Goal: Task Accomplishment & Management: Use online tool/utility

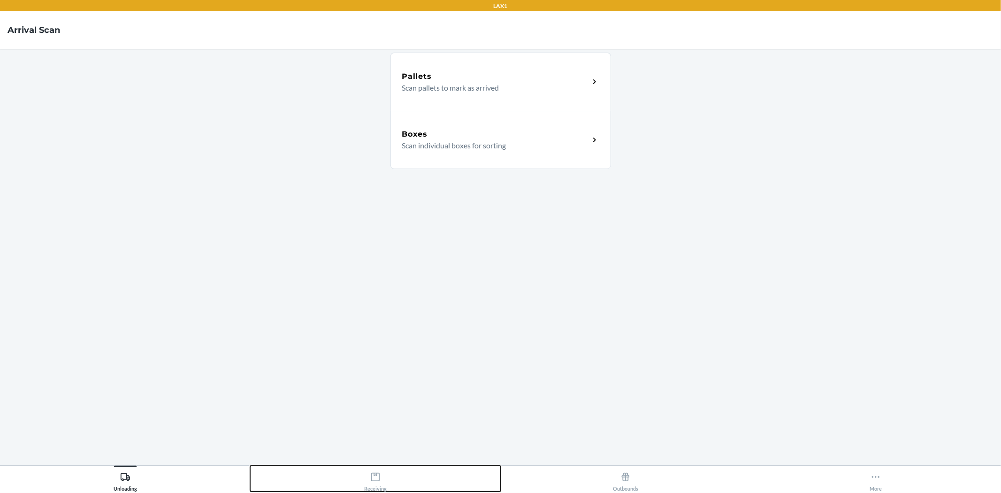
drag, startPoint x: 367, startPoint y: 490, endPoint x: 383, endPoint y: 439, distance: 53.6
click at [368, 489] on div "Receiving" at bounding box center [375, 479] width 23 height 23
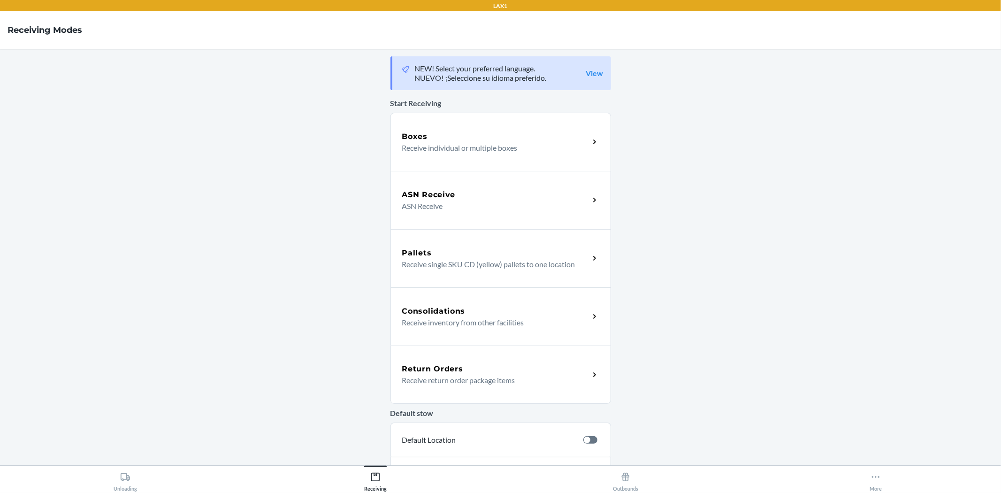
click at [456, 372] on h5 "Return Orders" at bounding box center [432, 368] width 61 height 11
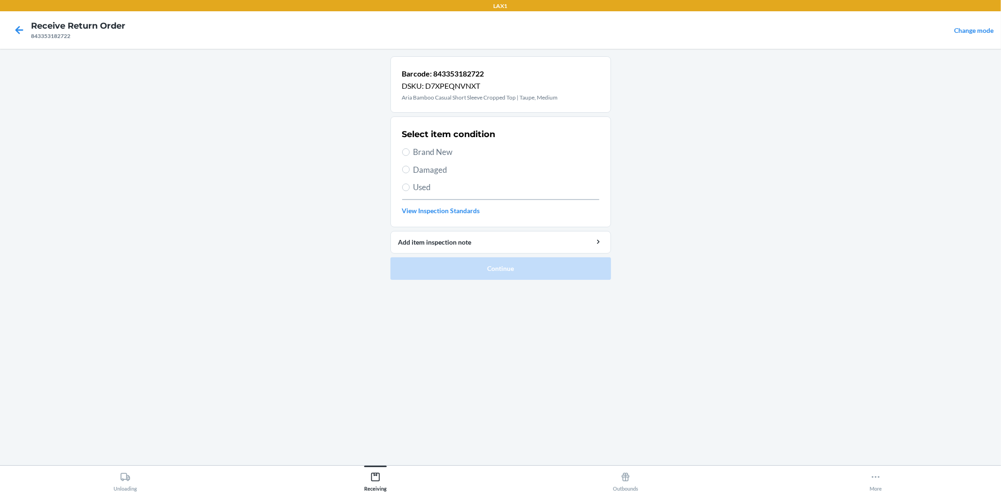
click at [425, 148] on span "Brand New" at bounding box center [507, 152] width 186 height 12
click at [410, 148] on input "Brand New" at bounding box center [406, 152] width 8 height 8
radio input "true"
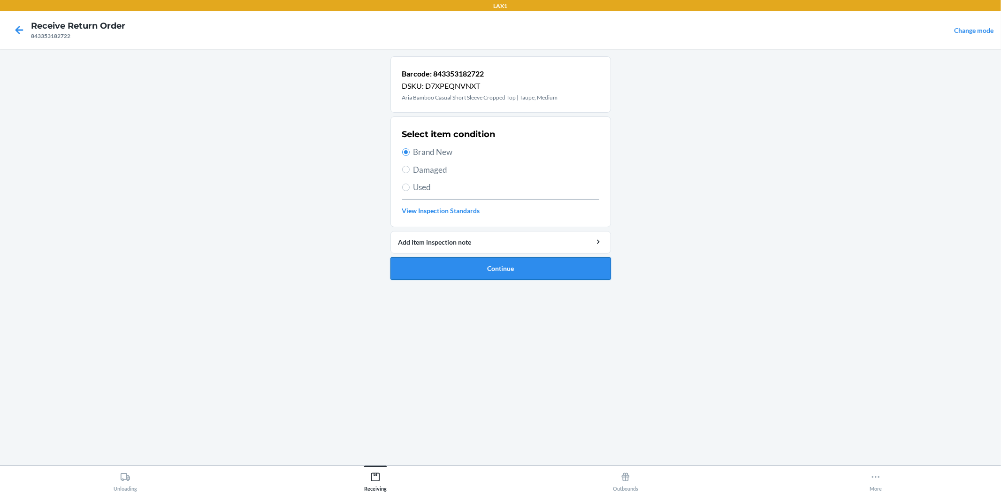
click at [516, 264] on button "Continue" at bounding box center [501, 268] width 221 height 23
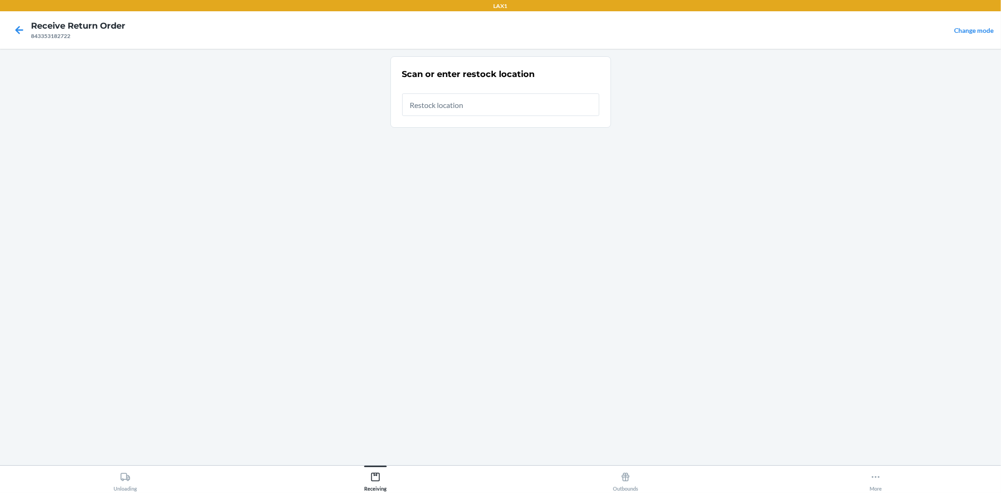
click at [468, 105] on input "text" at bounding box center [500, 104] width 197 height 23
type input "RTCART010"
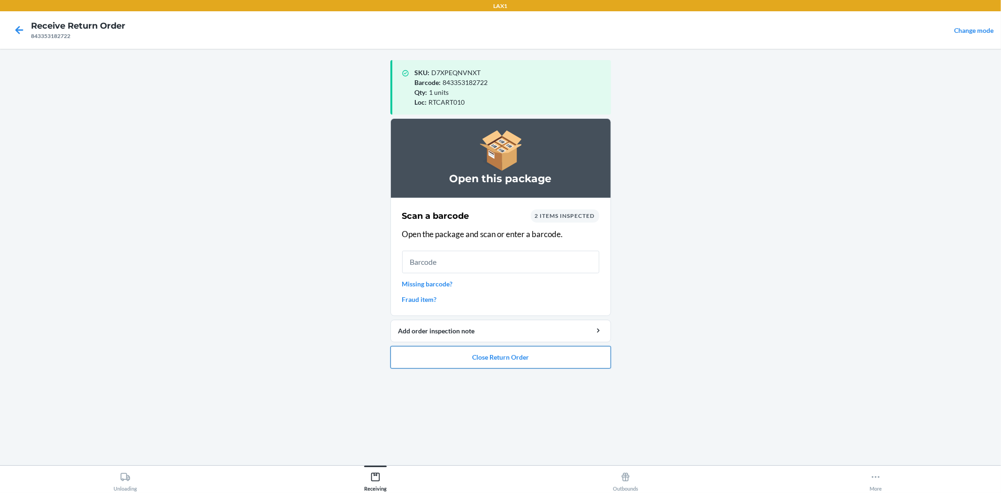
click at [494, 354] on button "Close Return Order" at bounding box center [501, 357] width 221 height 23
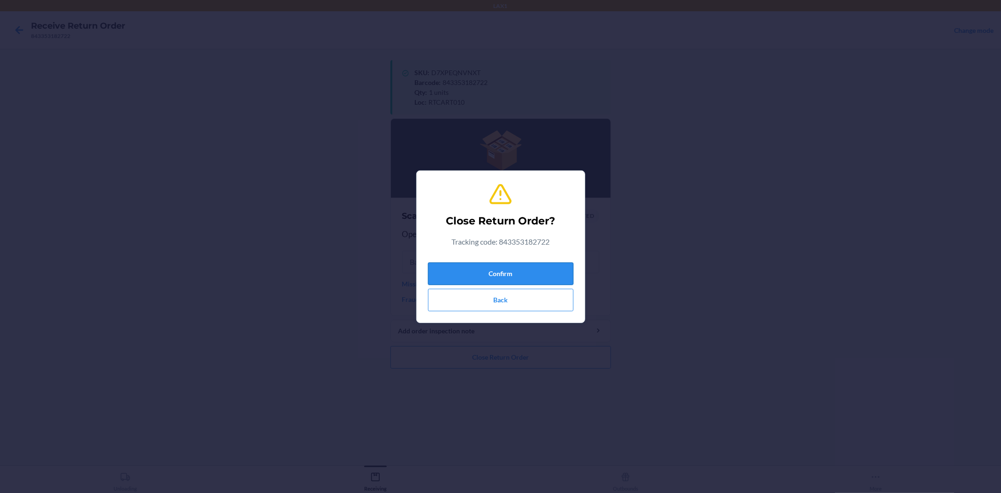
click at [514, 274] on button "Confirm" at bounding box center [501, 273] width 146 height 23
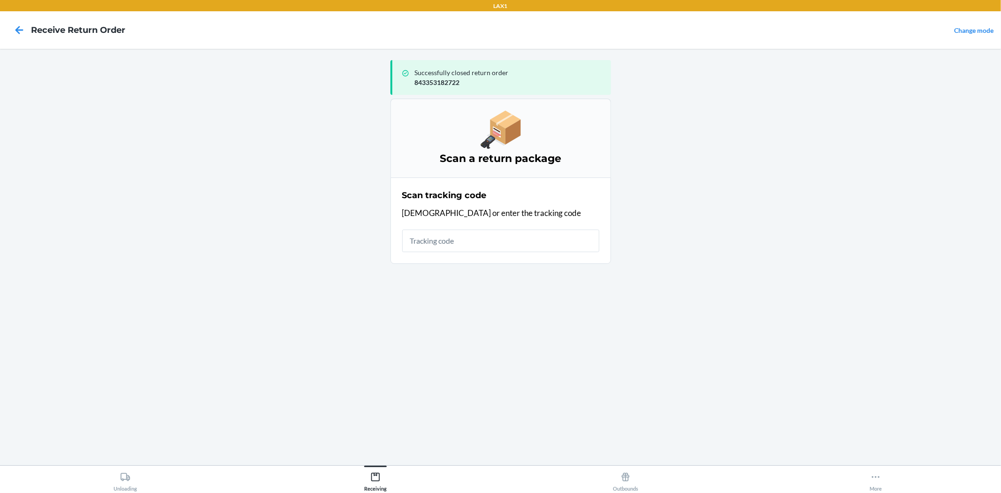
click at [519, 237] on input "text" at bounding box center [500, 241] width 197 height 23
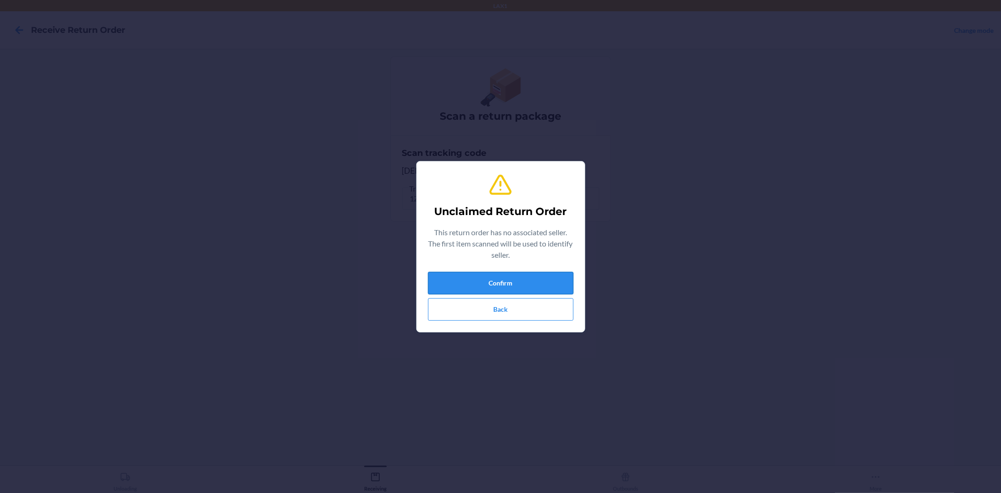
click at [541, 272] on button "Confirm" at bounding box center [501, 283] width 146 height 23
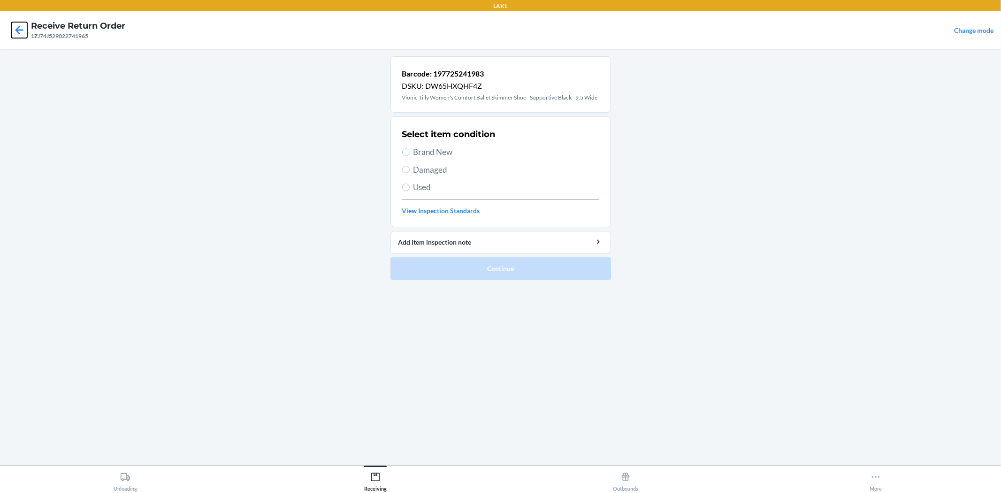
click at [19, 34] on icon at bounding box center [19, 30] width 16 height 16
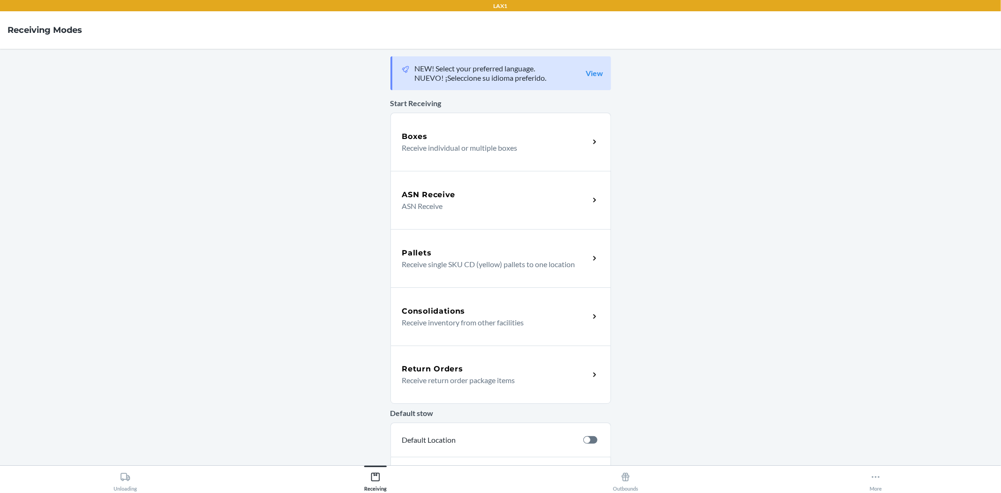
click at [523, 384] on p "Receive return order package items" at bounding box center [492, 380] width 180 height 11
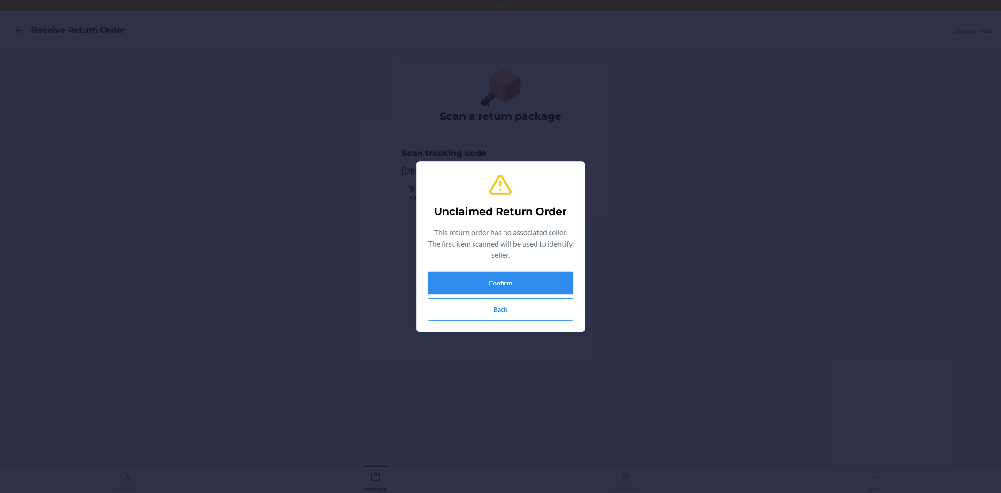
click at [523, 278] on button "Confirm" at bounding box center [501, 283] width 146 height 23
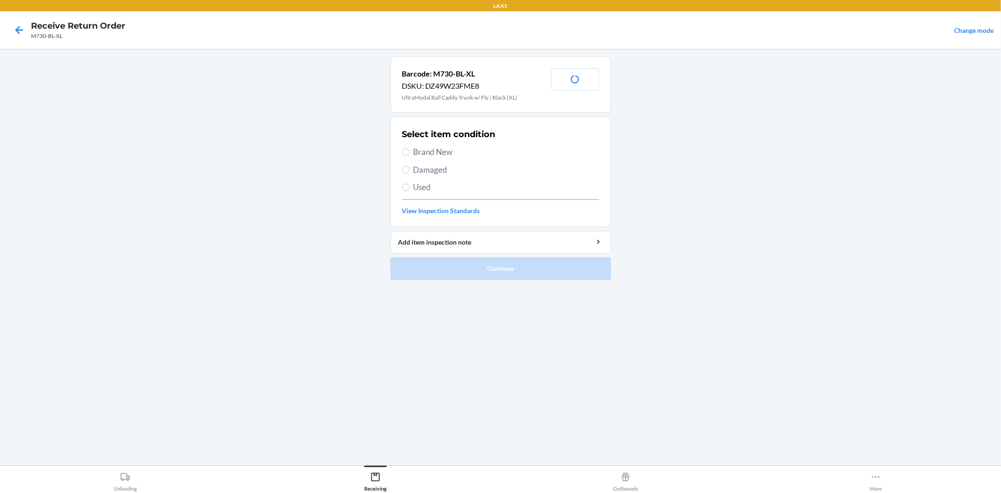
click at [416, 144] on div "Select item condition Brand New Damaged Used View Inspection Standards" at bounding box center [500, 171] width 197 height 93
click at [418, 151] on span "Brand New" at bounding box center [507, 152] width 186 height 12
click at [410, 151] on input "Brand New" at bounding box center [406, 152] width 8 height 8
radio input "true"
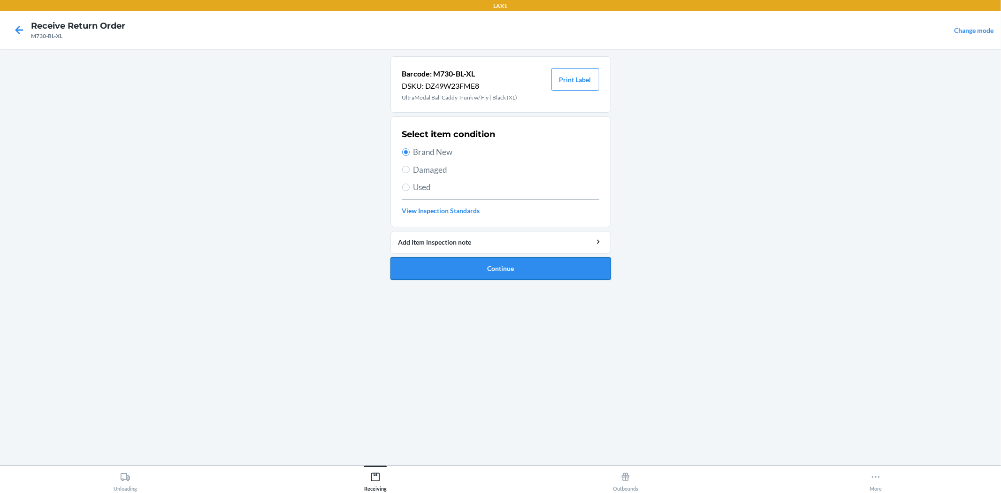
click at [484, 273] on button "Continue" at bounding box center [501, 268] width 221 height 23
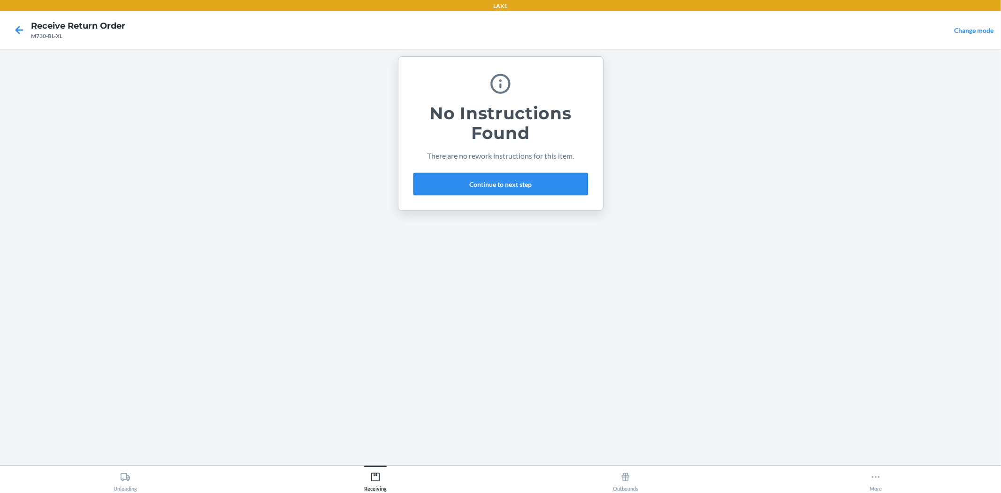
click at [505, 179] on button "Continue to next step" at bounding box center [501, 184] width 175 height 23
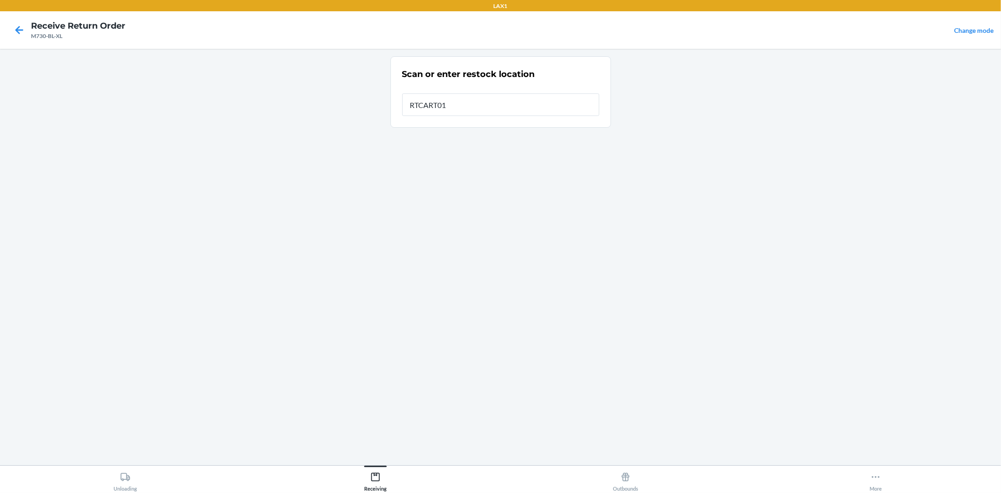
type input "RTCART010"
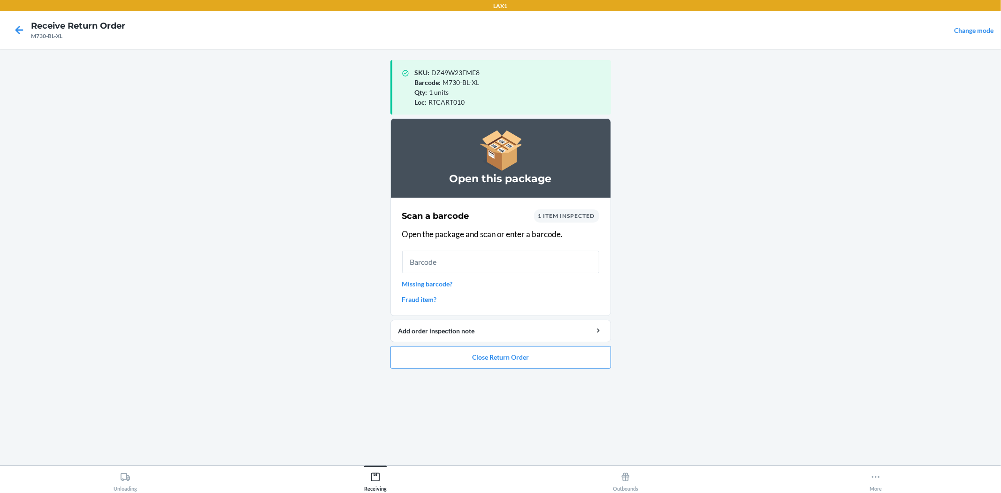
click at [550, 266] on input "text" at bounding box center [500, 262] width 197 height 23
click at [551, 359] on button "Close Return Order" at bounding box center [501, 357] width 221 height 23
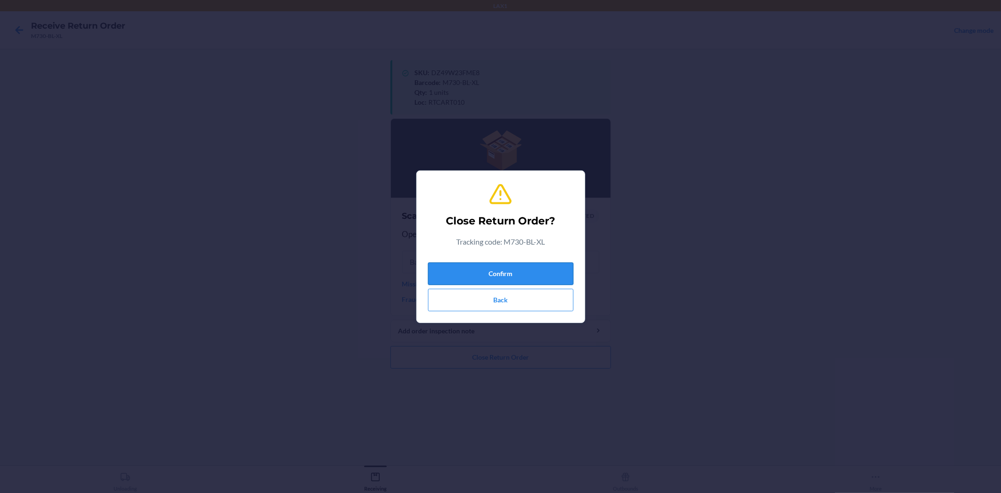
click at [480, 273] on button "Confirm" at bounding box center [501, 273] width 146 height 23
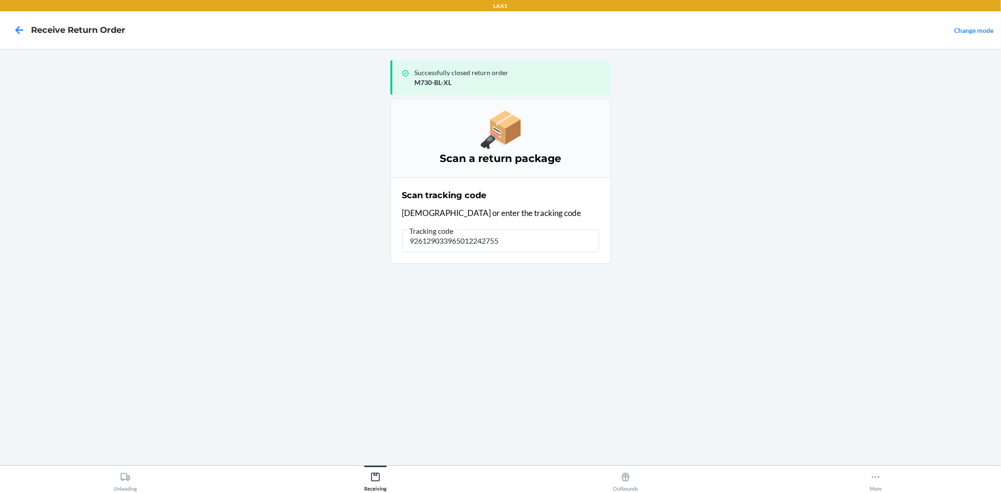
type input "9261290339650122427559"
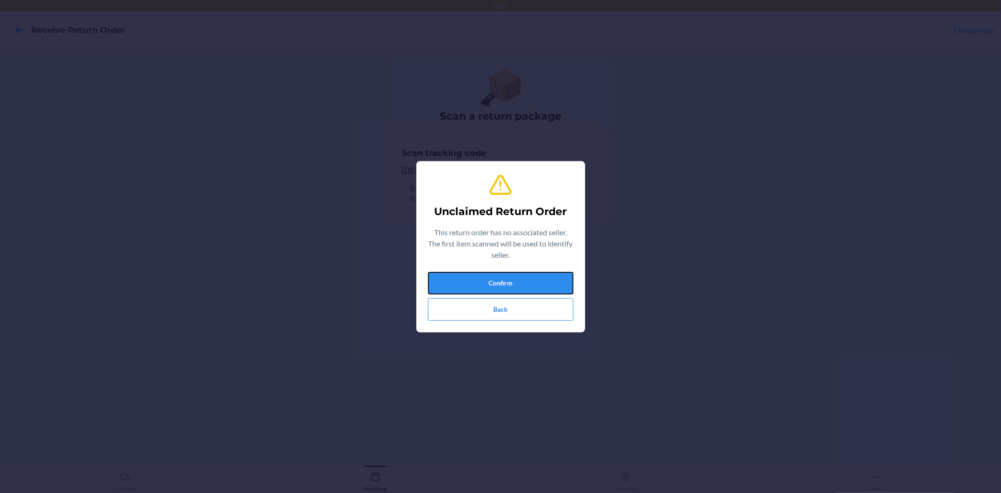
click at [534, 281] on button "Confirm" at bounding box center [501, 283] width 146 height 23
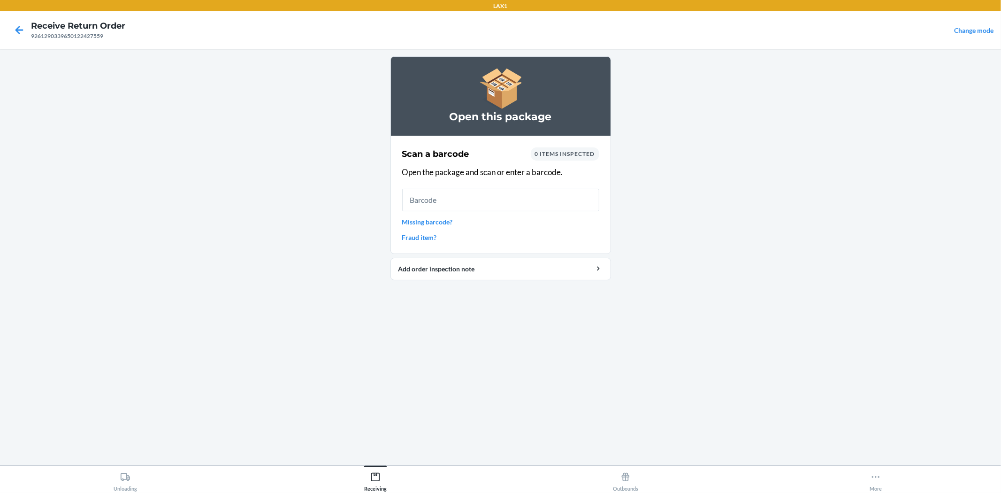
click at [552, 193] on input "text" at bounding box center [500, 200] width 197 height 23
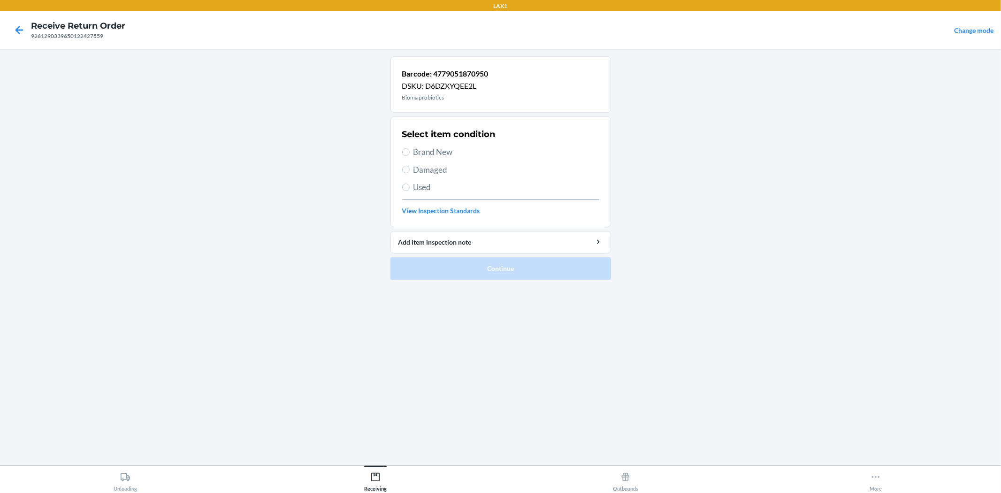
click at [439, 146] on span "Brand New" at bounding box center [507, 152] width 186 height 12
click at [410, 148] on input "Brand New" at bounding box center [406, 152] width 8 height 8
radio input "true"
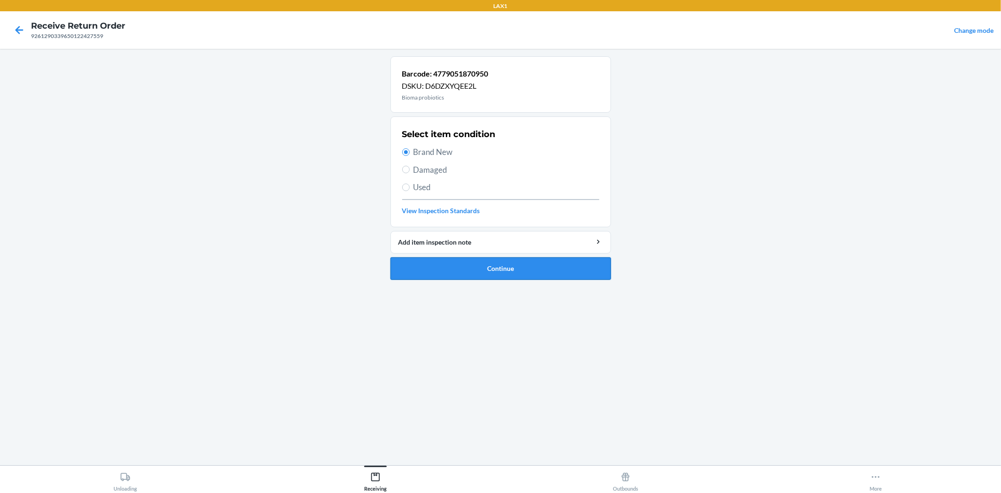
click at [516, 271] on button "Continue" at bounding box center [501, 268] width 221 height 23
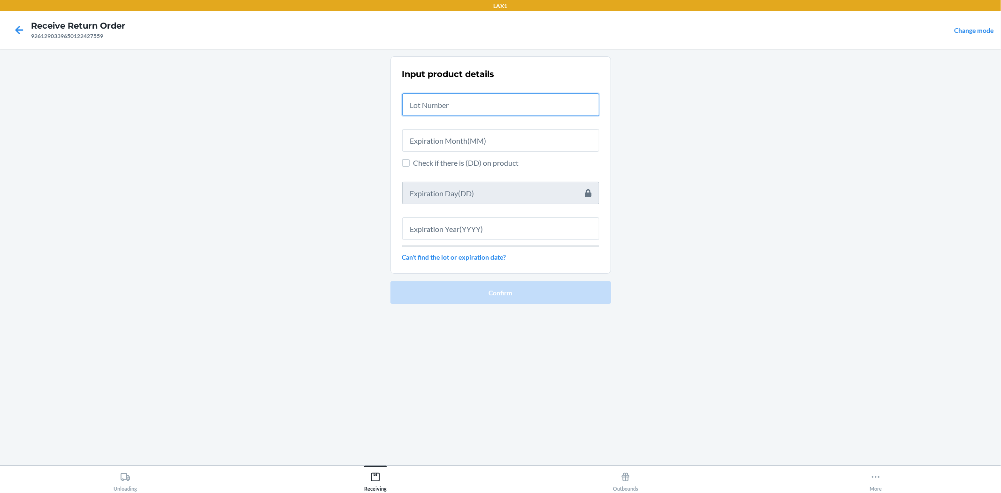
click at [460, 105] on input "text" at bounding box center [500, 104] width 197 height 23
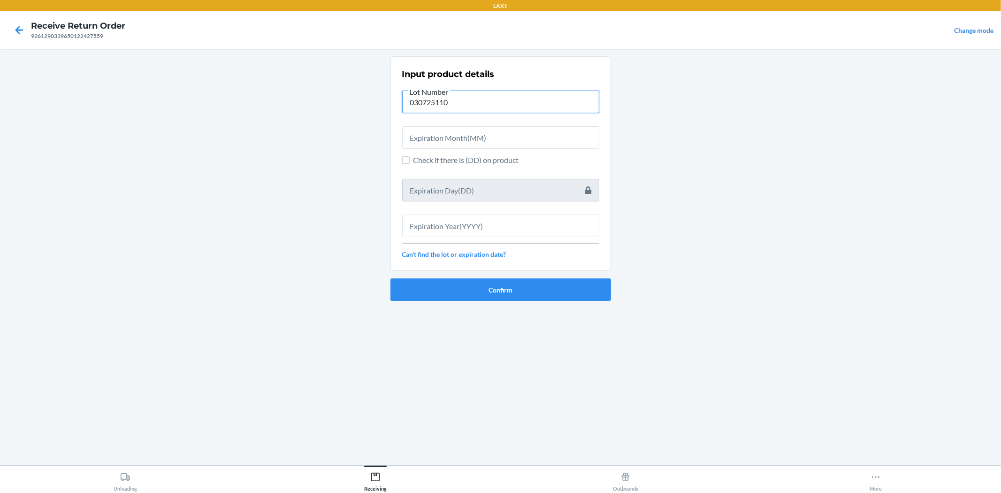
type input "030725110"
click at [440, 138] on input "text" at bounding box center [500, 137] width 197 height 23
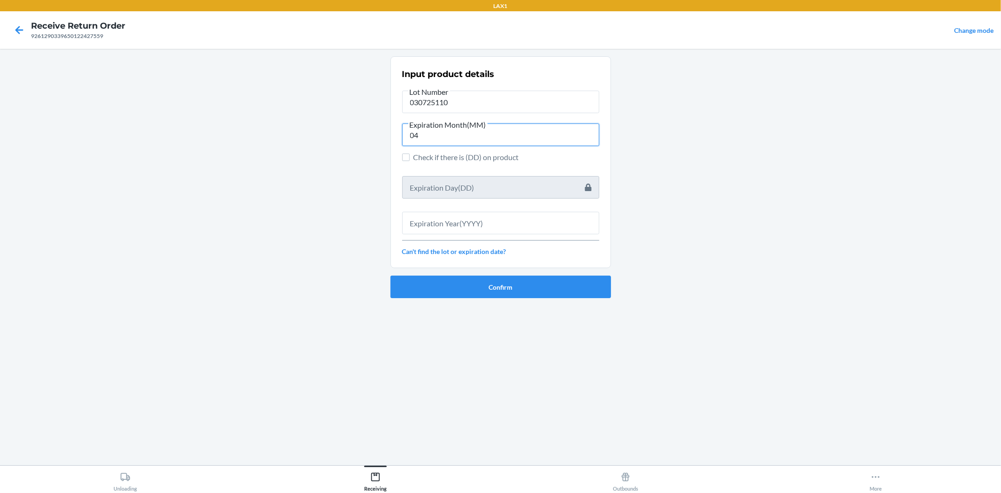
type input "04"
click at [434, 225] on input "text" at bounding box center [500, 223] width 197 height 23
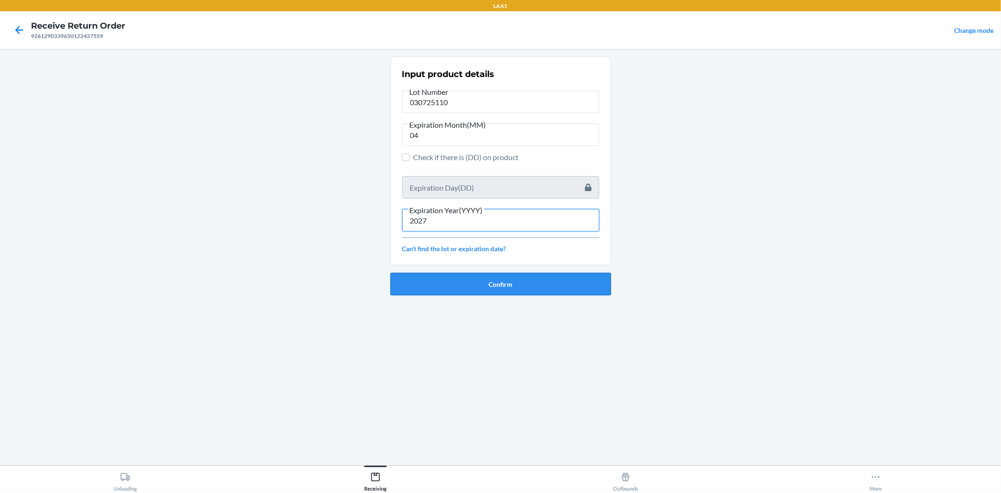
type input "2027"
click at [507, 277] on button "Confirm" at bounding box center [501, 284] width 221 height 23
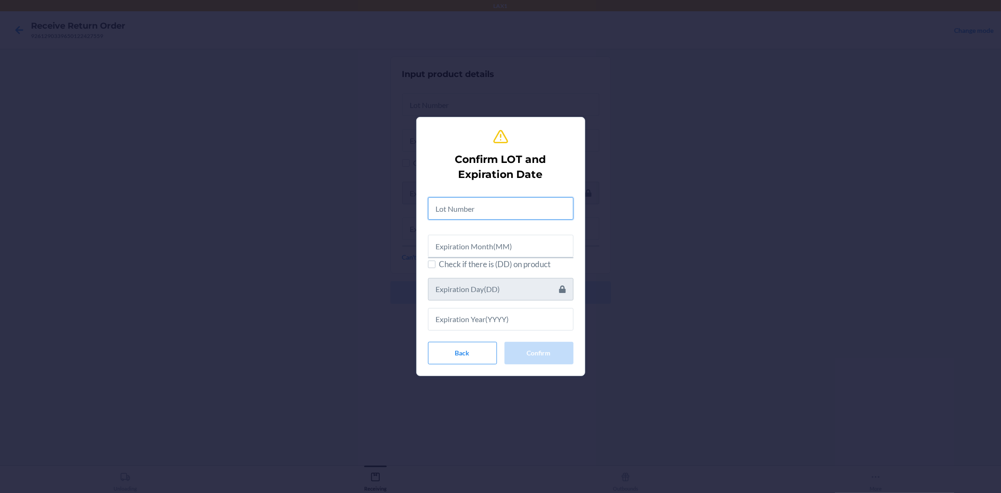
click at [500, 213] on input "text" at bounding box center [501, 208] width 146 height 23
type input "030725110"
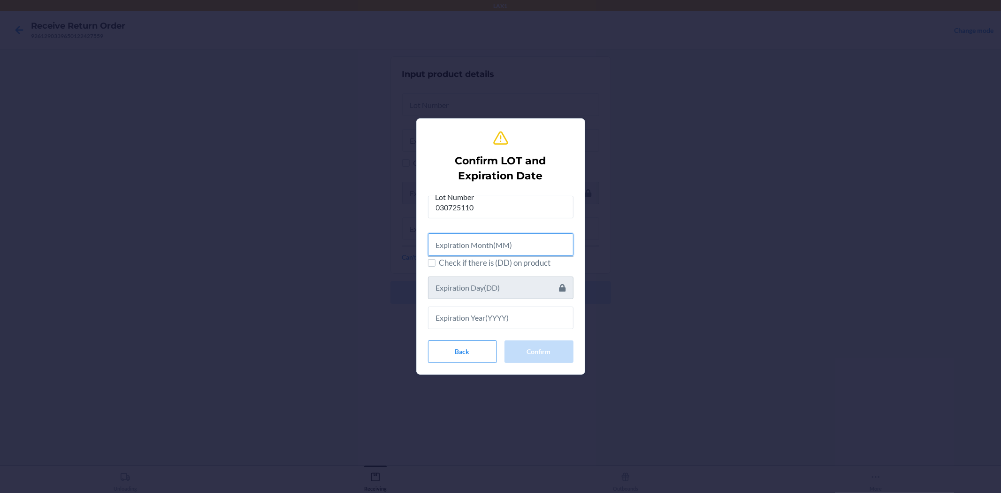
drag, startPoint x: 480, startPoint y: 244, endPoint x: 462, endPoint y: 240, distance: 18.7
click at [477, 242] on input "text" at bounding box center [501, 244] width 146 height 23
type input "04"
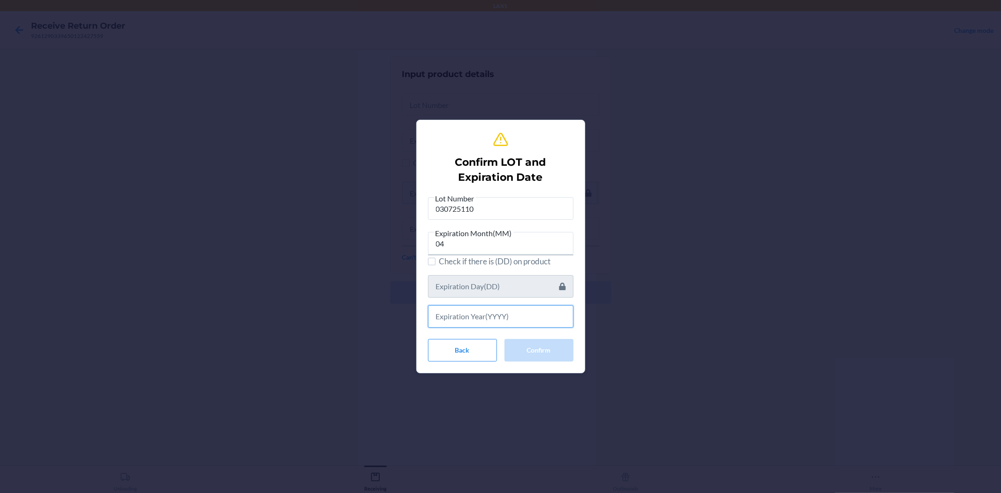
click at [467, 311] on input "text" at bounding box center [501, 316] width 146 height 23
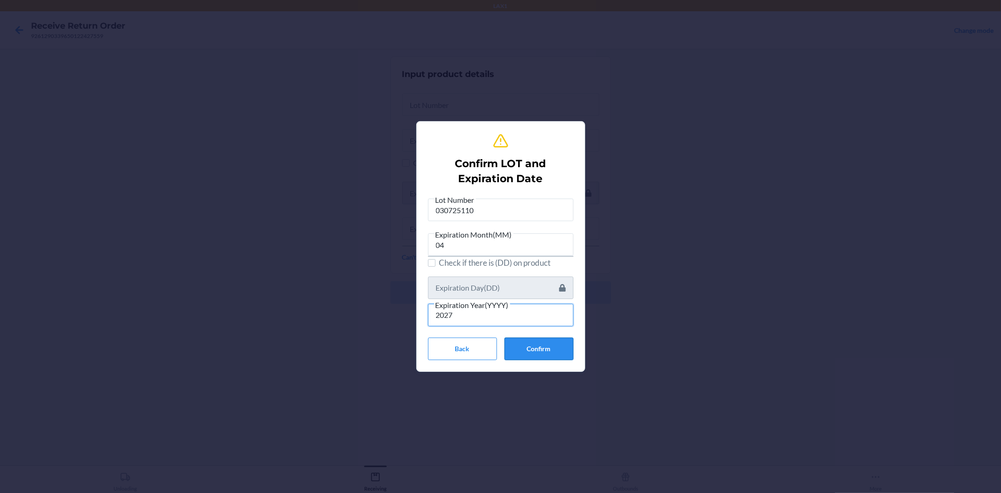
type input "2027"
click at [552, 353] on button "Confirm" at bounding box center [539, 349] width 69 height 23
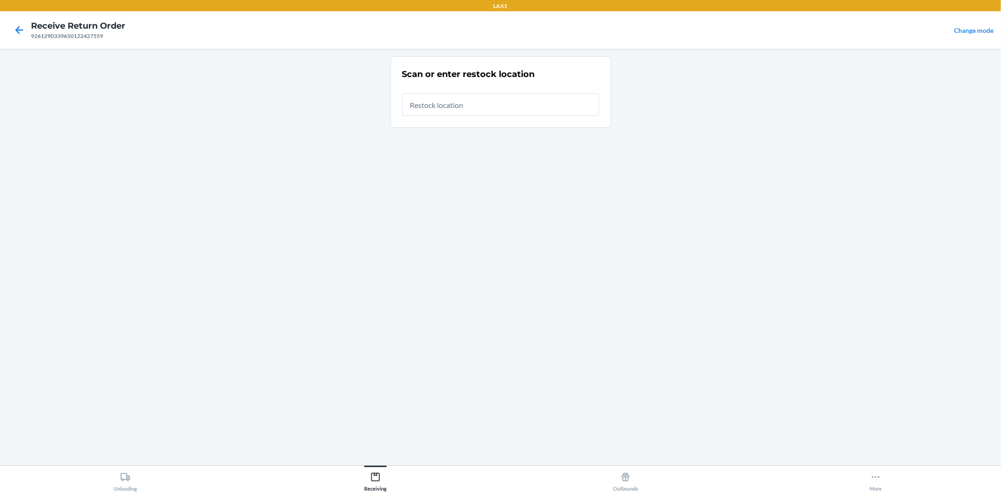
click at [503, 103] on input "text" at bounding box center [500, 104] width 197 height 23
drag, startPoint x: 482, startPoint y: 94, endPoint x: 486, endPoint y: 92, distance: 5.1
click at [483, 94] on input "text" at bounding box center [500, 104] width 197 height 23
type input "RBIN321"
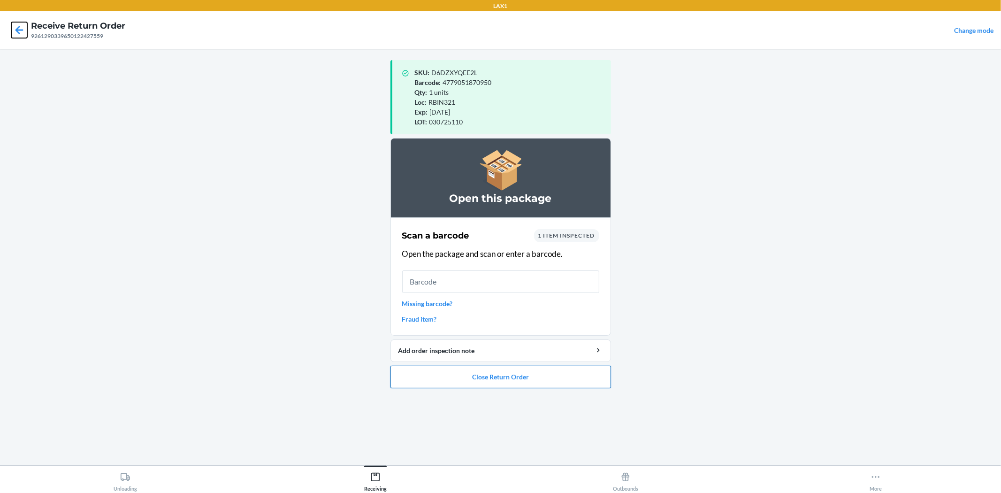
drag, startPoint x: 18, startPoint y: 29, endPoint x: 471, endPoint y: 381, distance: 574.1
click at [470, 375] on div "LAX1 Receive Return Order 9261290339650122427559 Change mode SKU : D6DZXYQEE2L …" at bounding box center [500, 246] width 1001 height 493
click at [471, 382] on button "Close Return Order" at bounding box center [501, 377] width 221 height 23
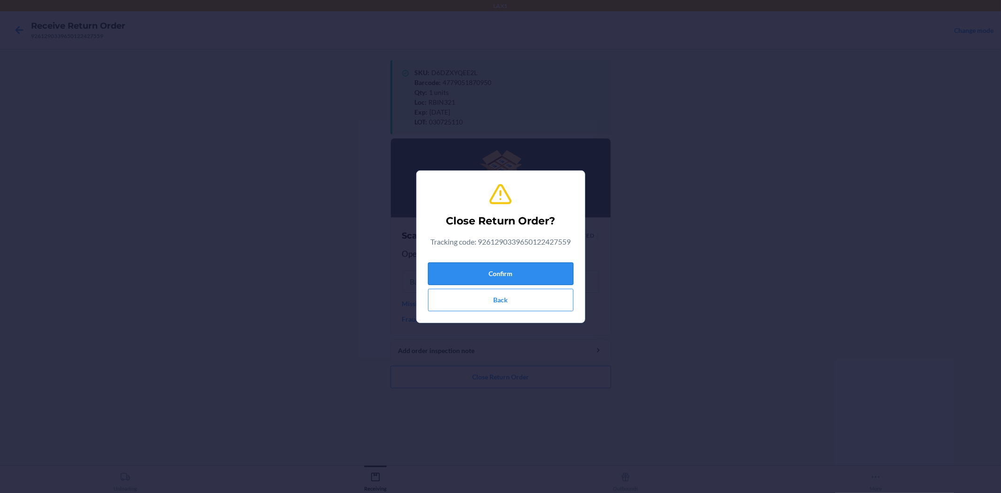
click at [484, 264] on button "Confirm" at bounding box center [501, 273] width 146 height 23
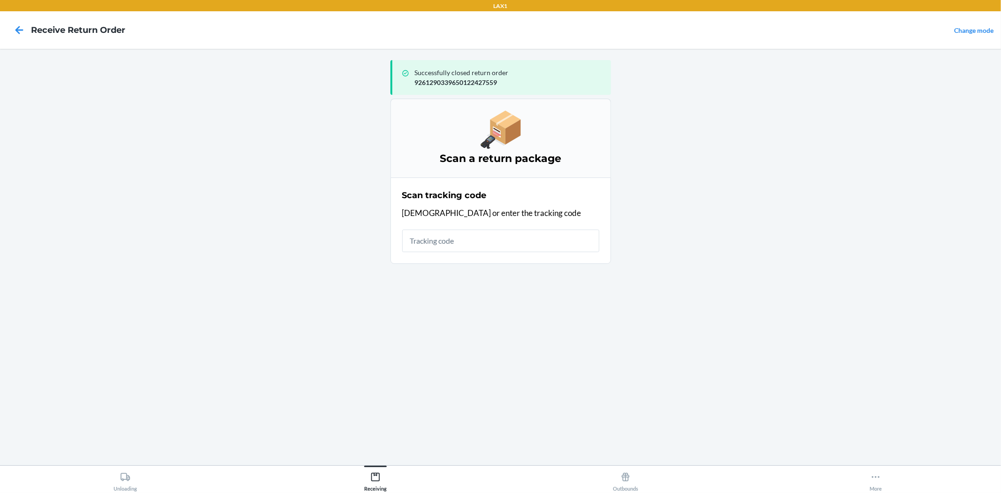
click at [439, 242] on input "text" at bounding box center [500, 241] width 197 height 23
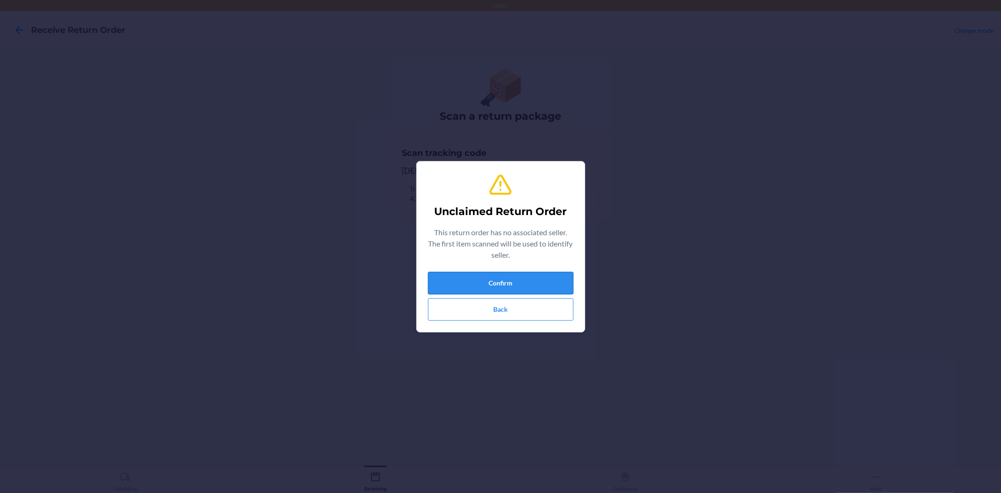
click at [498, 286] on button "Confirm" at bounding box center [501, 283] width 146 height 23
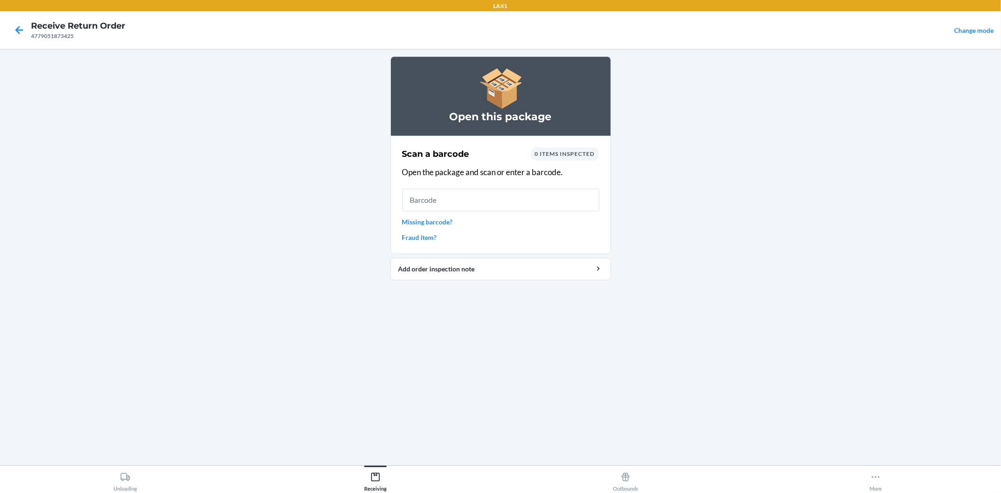
click at [570, 150] on span "0 items inspected" at bounding box center [565, 153] width 60 height 7
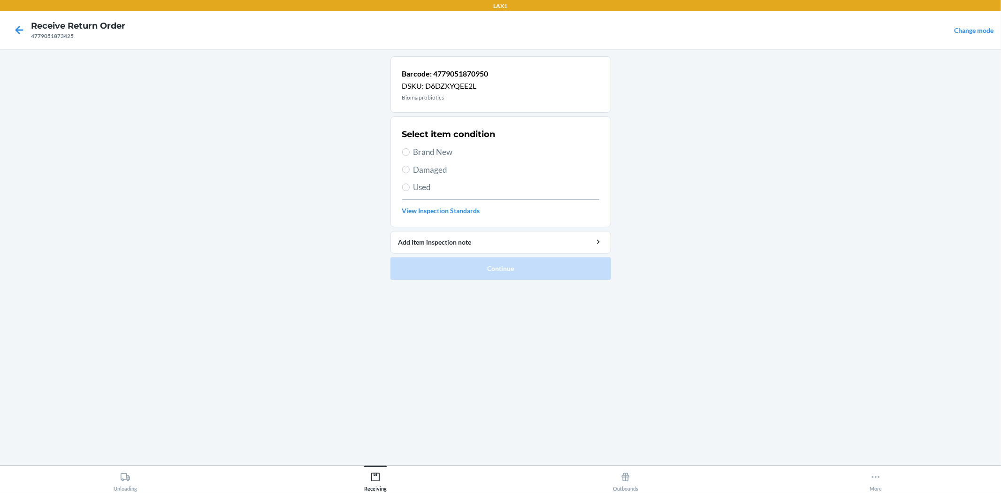
drag, startPoint x: 419, startPoint y: 147, endPoint x: 430, endPoint y: 152, distance: 12.0
click at [420, 147] on span "Brand New" at bounding box center [507, 152] width 186 height 12
click at [405, 153] on input "Brand New" at bounding box center [406, 152] width 8 height 8
radio input "true"
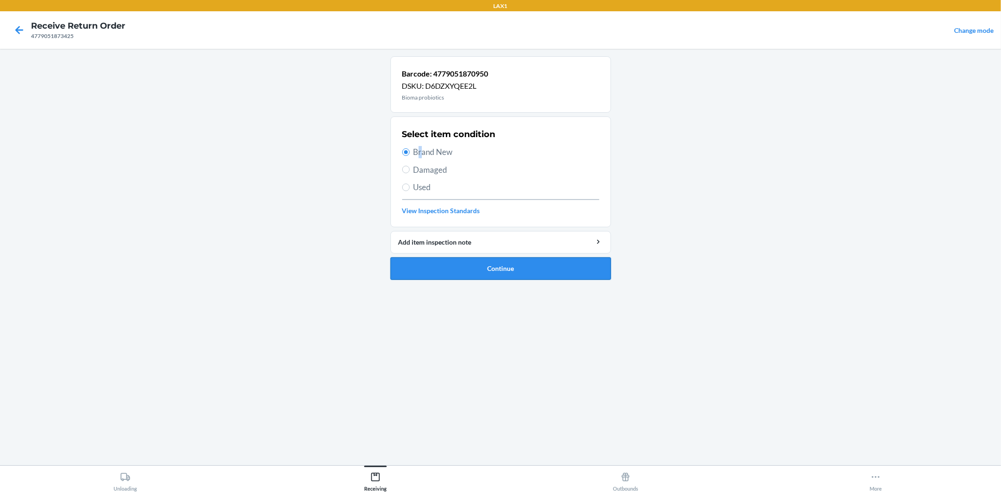
click at [516, 270] on button "Continue" at bounding box center [501, 268] width 221 height 23
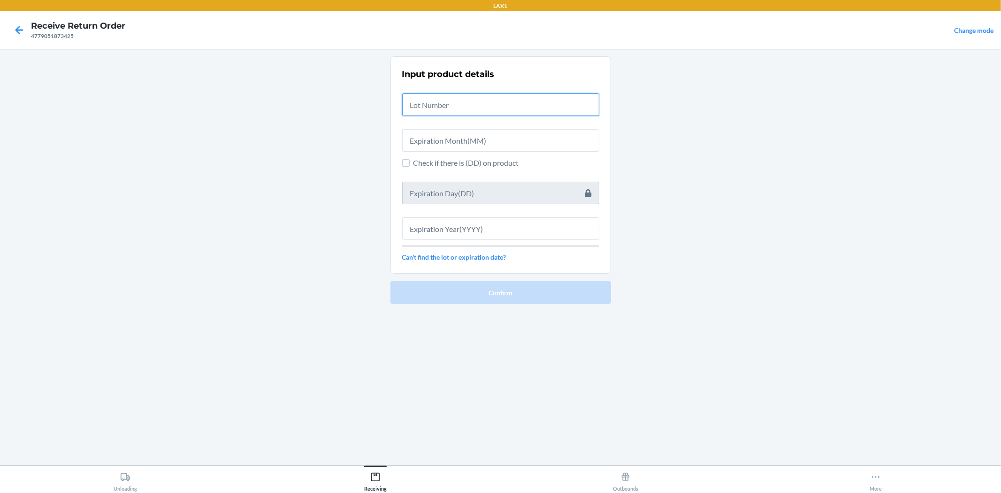
drag, startPoint x: 487, startPoint y: 100, endPoint x: 470, endPoint y: 97, distance: 16.7
click at [485, 100] on input "text" at bounding box center [500, 104] width 197 height 23
type input "030725110"
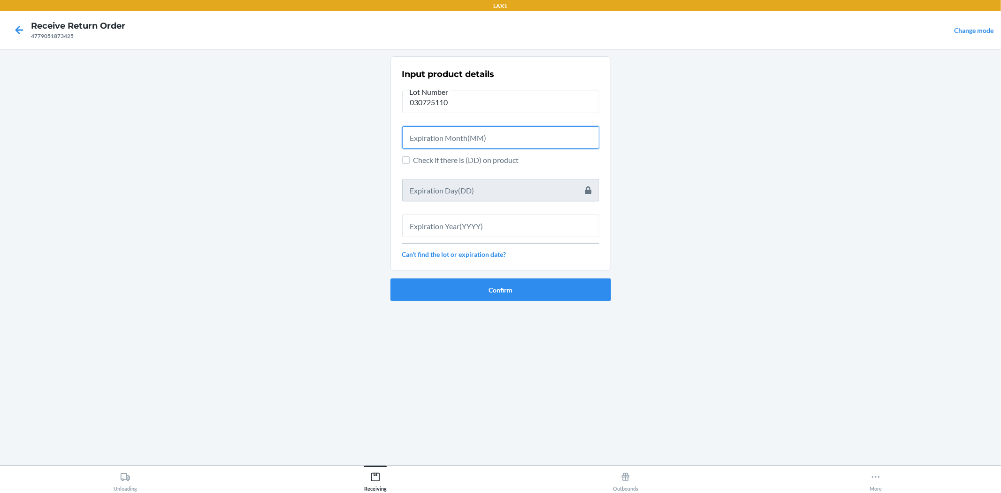
click at [481, 142] on input "text" at bounding box center [500, 137] width 197 height 23
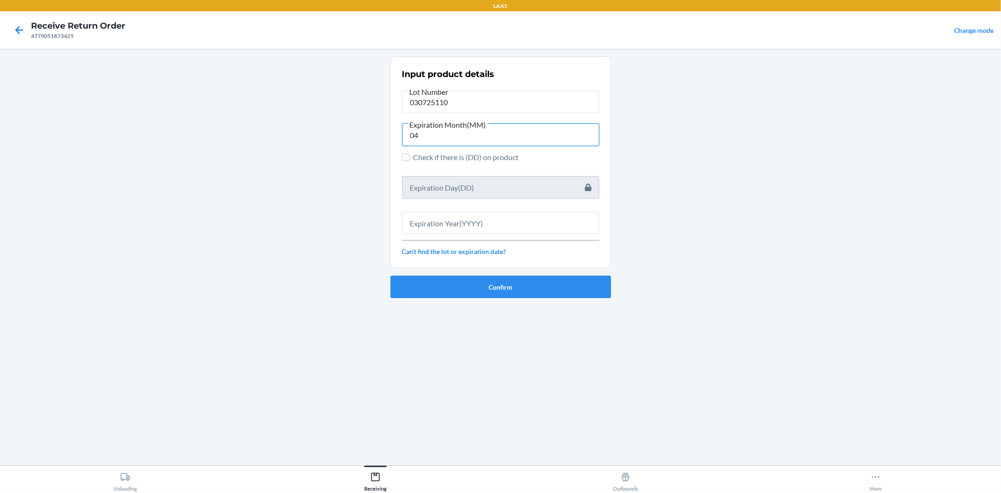
type input "04"
click at [421, 215] on input "text" at bounding box center [500, 223] width 197 height 23
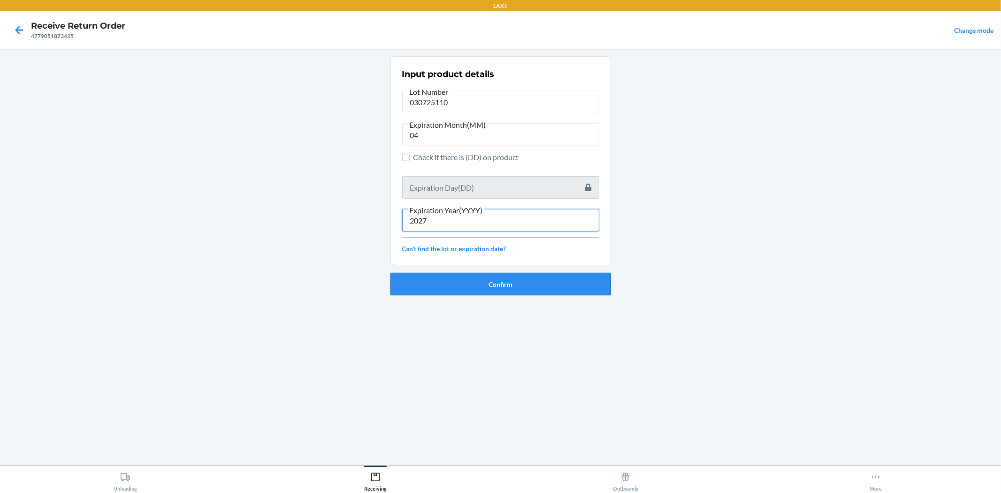
type input "2027"
click at [484, 292] on button "Confirm" at bounding box center [501, 284] width 221 height 23
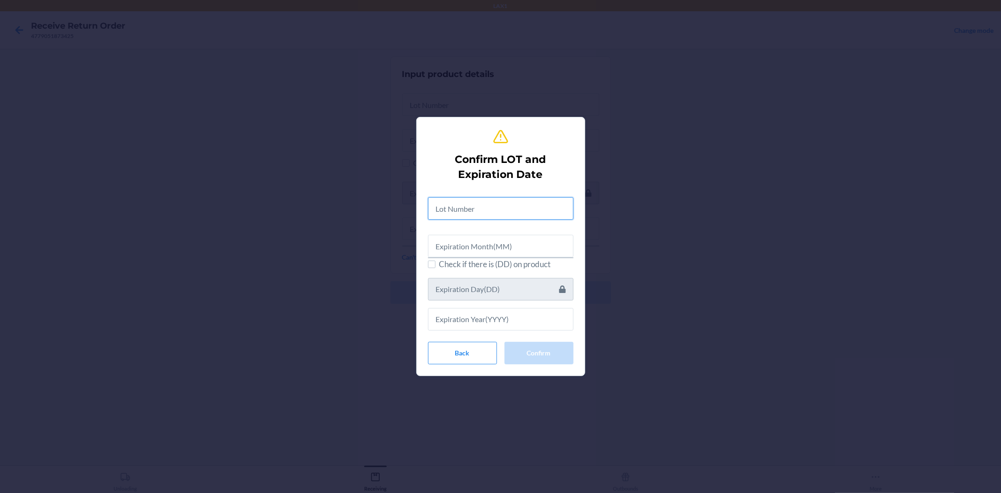
click at [467, 204] on input "text" at bounding box center [501, 208] width 146 height 23
type input "030725110"
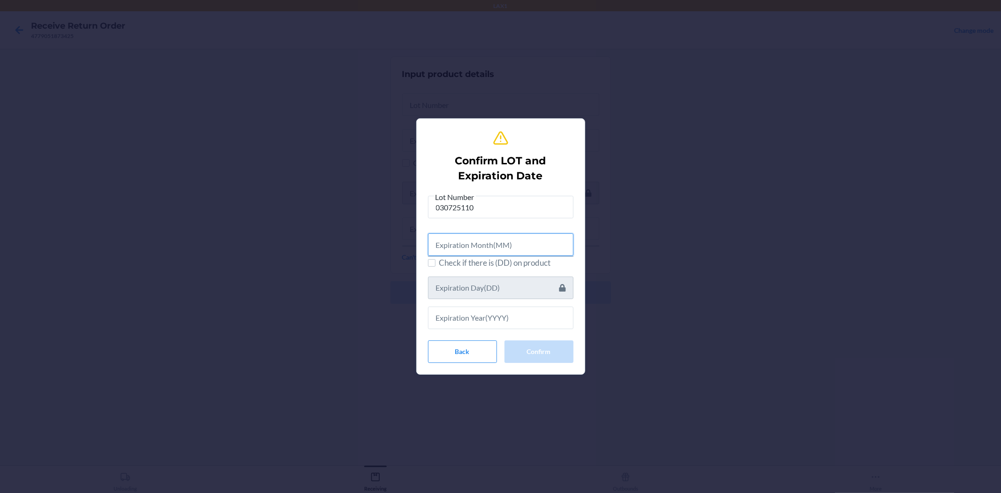
drag, startPoint x: 536, startPoint y: 240, endPoint x: 510, endPoint y: 238, distance: 25.9
click at [515, 240] on input "text" at bounding box center [501, 244] width 146 height 23
type input "04"
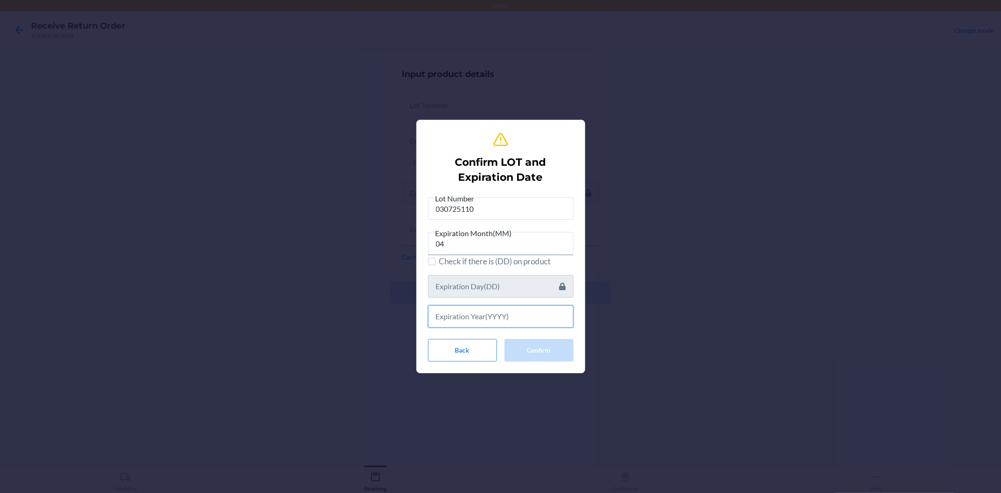
click at [487, 313] on input "text" at bounding box center [501, 316] width 146 height 23
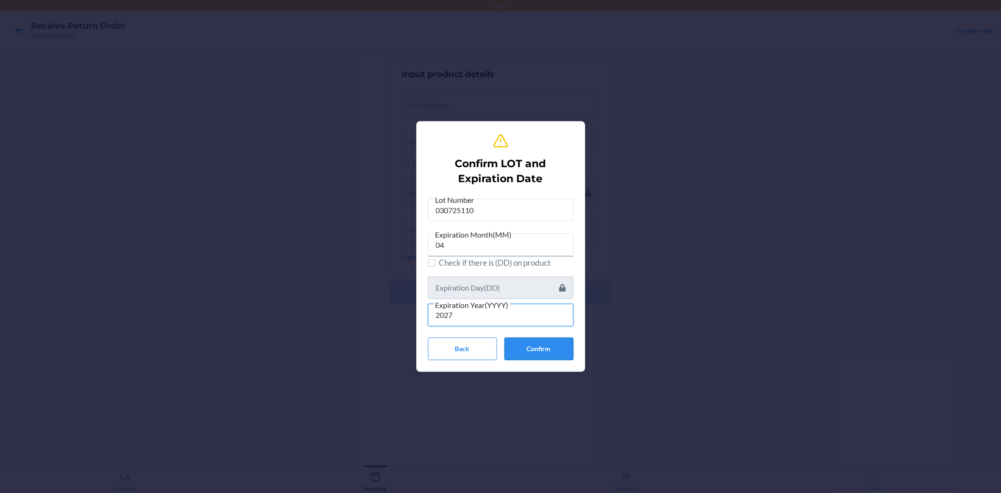
type input "2027"
click at [541, 344] on button "Confirm" at bounding box center [539, 349] width 69 height 23
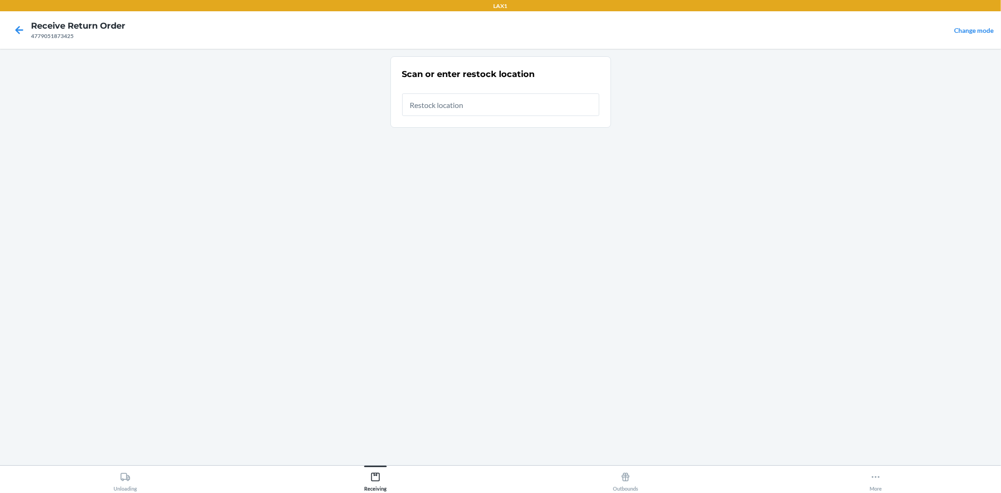
click at [489, 104] on input "text" at bounding box center [500, 104] width 197 height 23
type input "RBIN321"
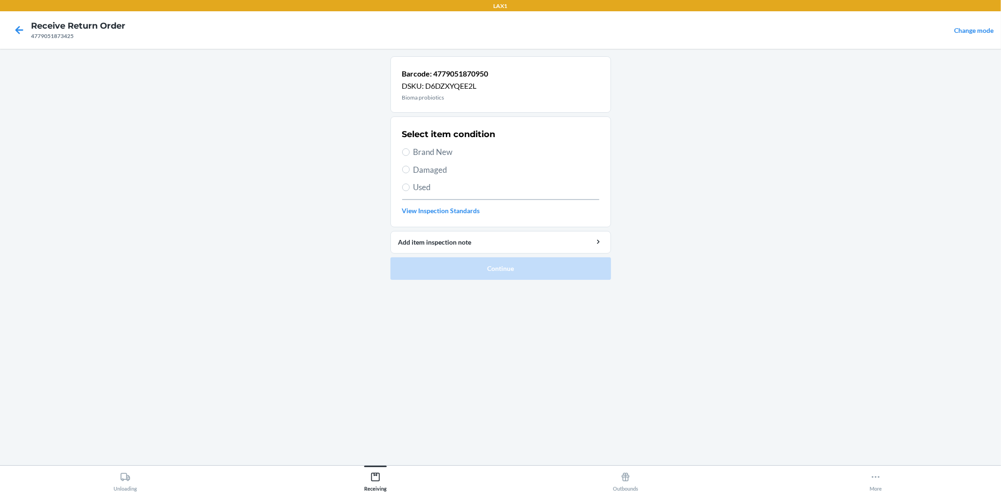
click at [443, 146] on span "Brand New" at bounding box center [507, 152] width 186 height 12
click at [410, 148] on input "Brand New" at bounding box center [406, 152] width 8 height 8
radio input "true"
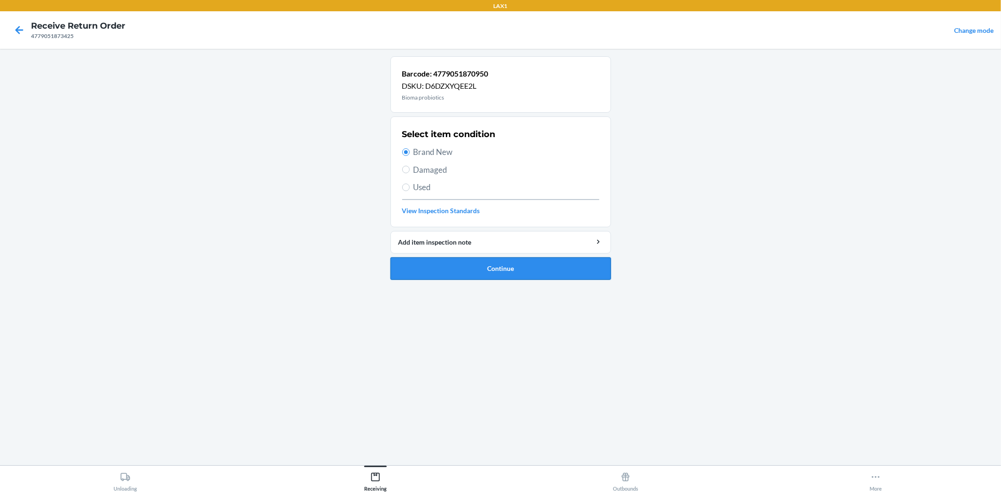
click at [467, 275] on button "Continue" at bounding box center [501, 268] width 221 height 23
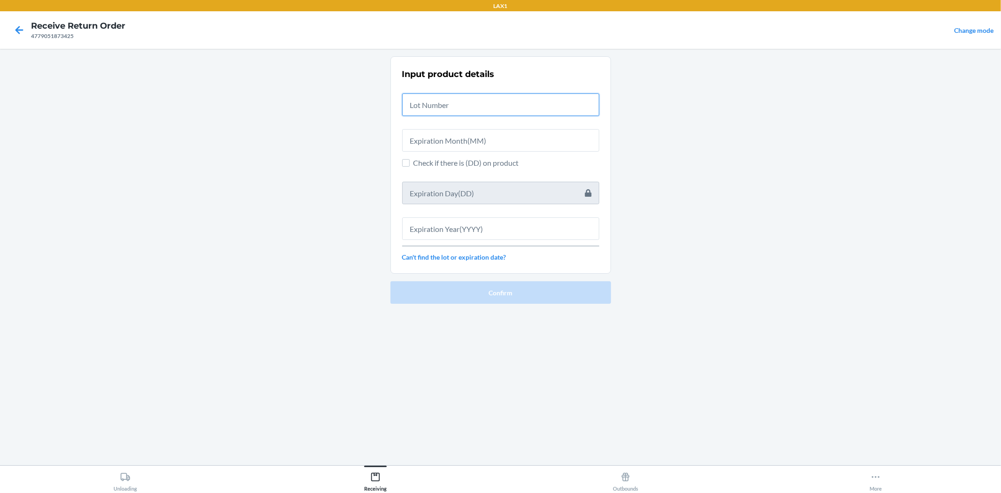
click at [455, 109] on input "text" at bounding box center [500, 104] width 197 height 23
type input "030725110"
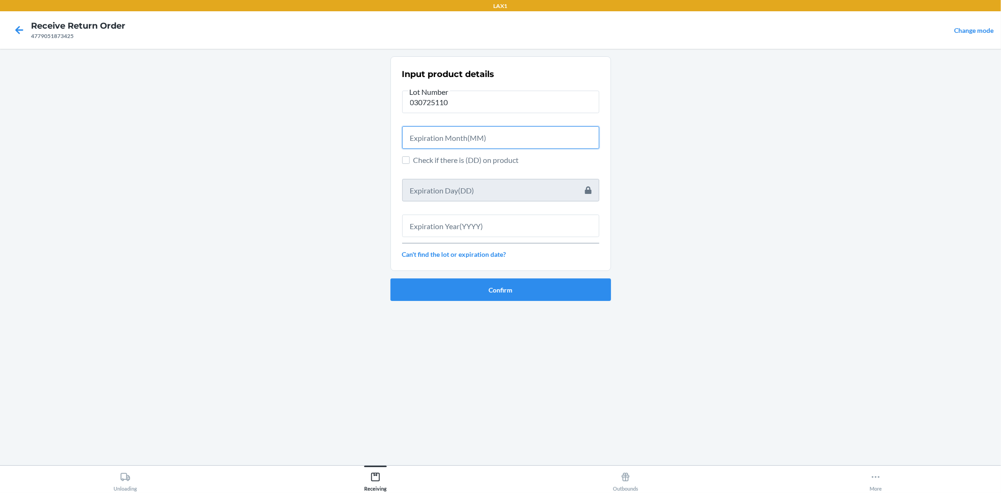
click at [443, 132] on input "text" at bounding box center [500, 137] width 197 height 23
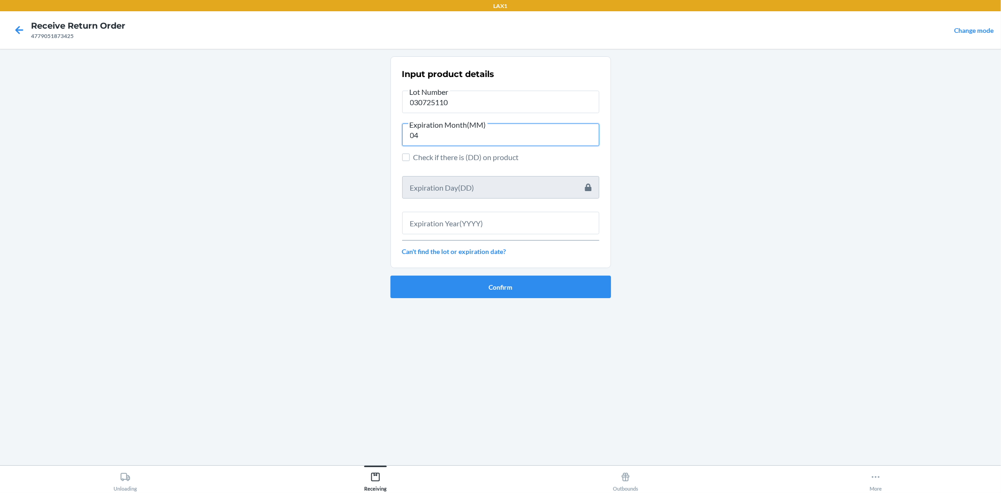
type input "04"
click at [449, 215] on input "text" at bounding box center [500, 223] width 197 height 23
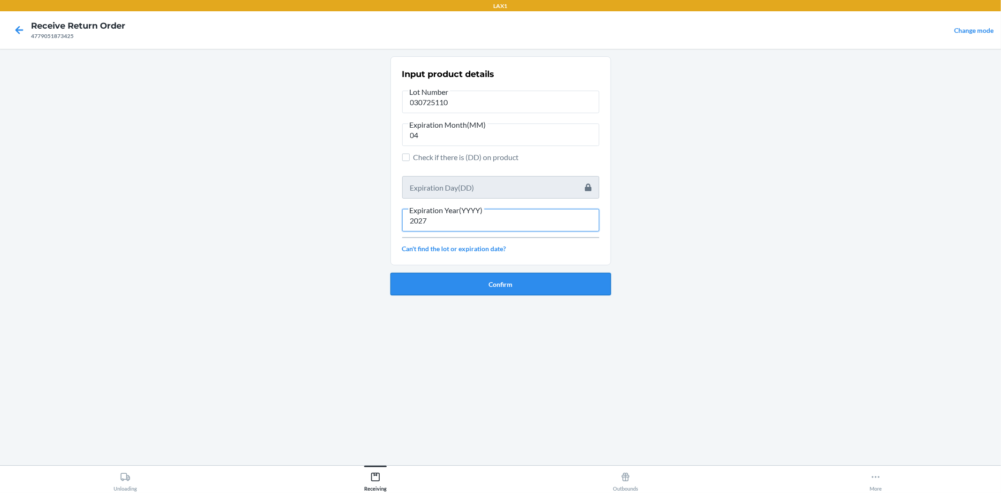
type input "2027"
click at [484, 290] on button "Confirm" at bounding box center [501, 284] width 221 height 23
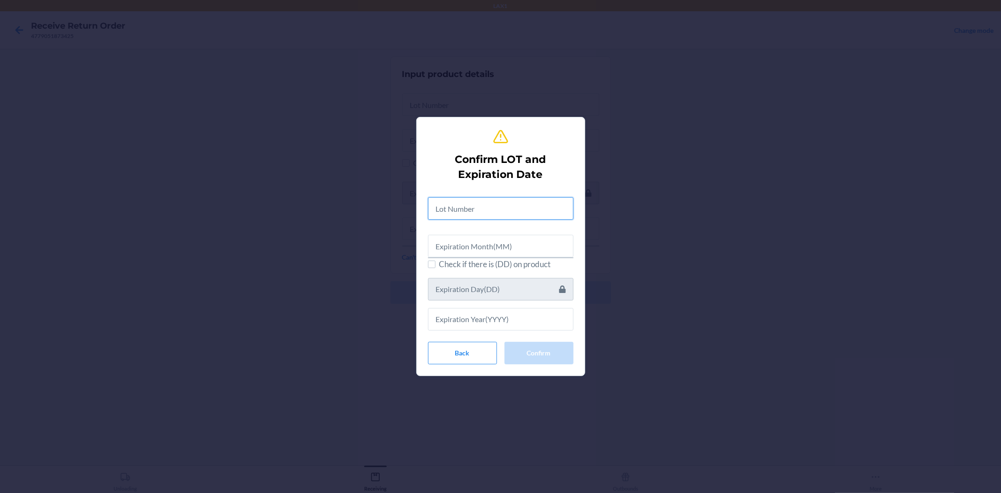
click at [462, 198] on input "text" at bounding box center [501, 208] width 146 height 23
type input "030725110"
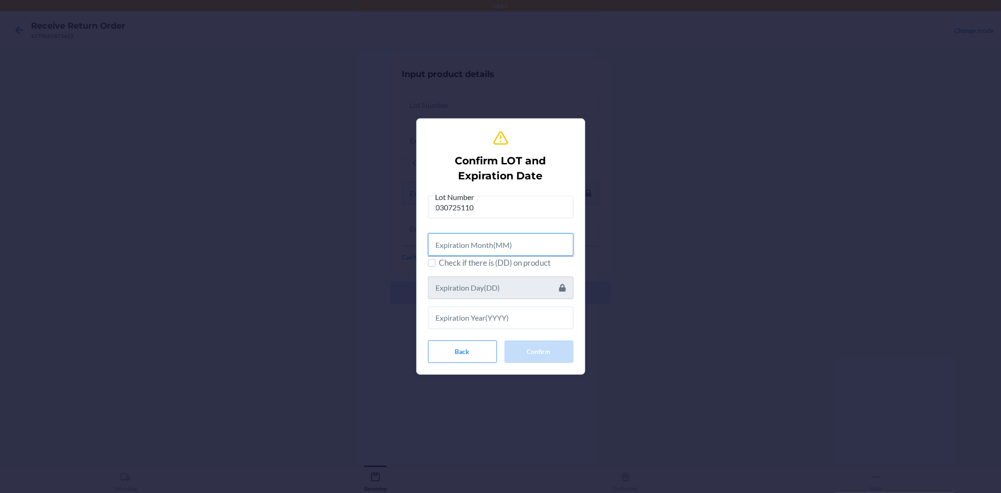
click at [485, 248] on input "text" at bounding box center [501, 244] width 146 height 23
type input "04"
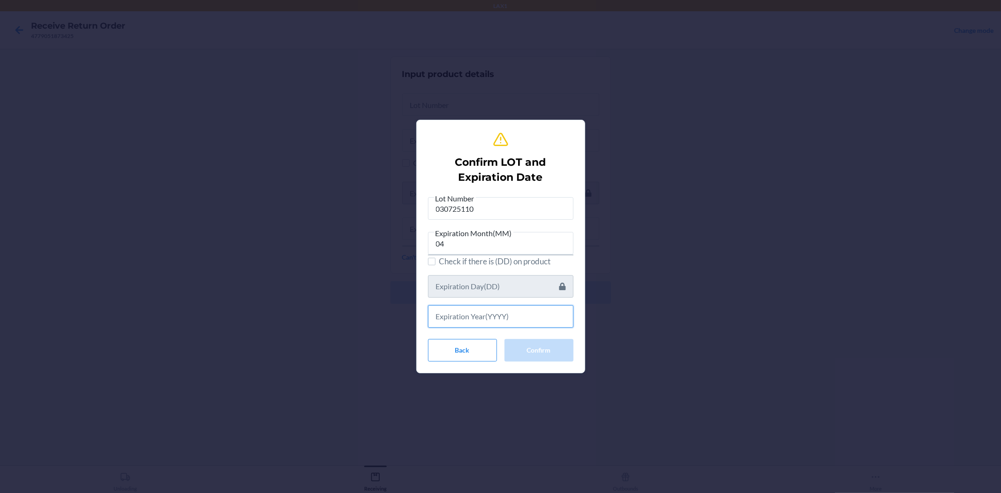
click at [493, 323] on input "text" at bounding box center [501, 316] width 146 height 23
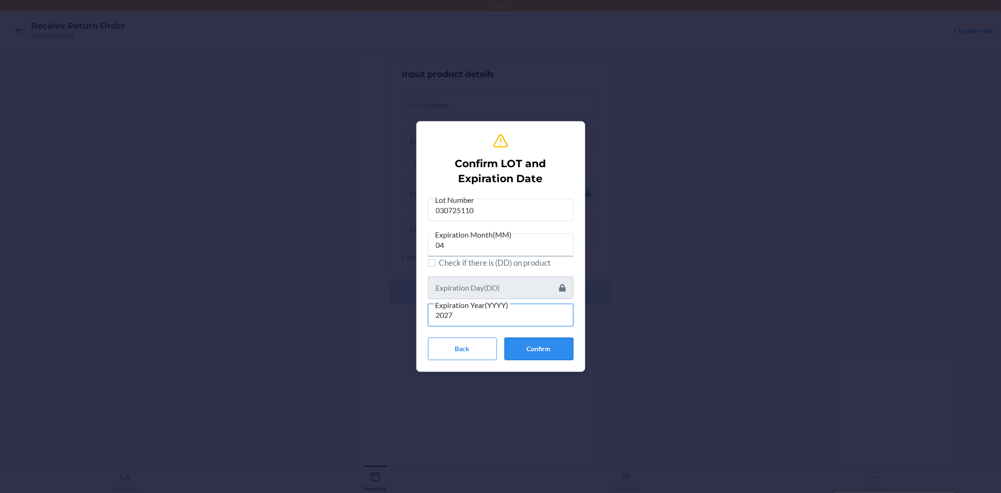
type input "2027"
drag, startPoint x: 531, startPoint y: 339, endPoint x: 554, endPoint y: 328, distance: 25.8
click at [534, 339] on button "Confirm" at bounding box center [539, 349] width 69 height 23
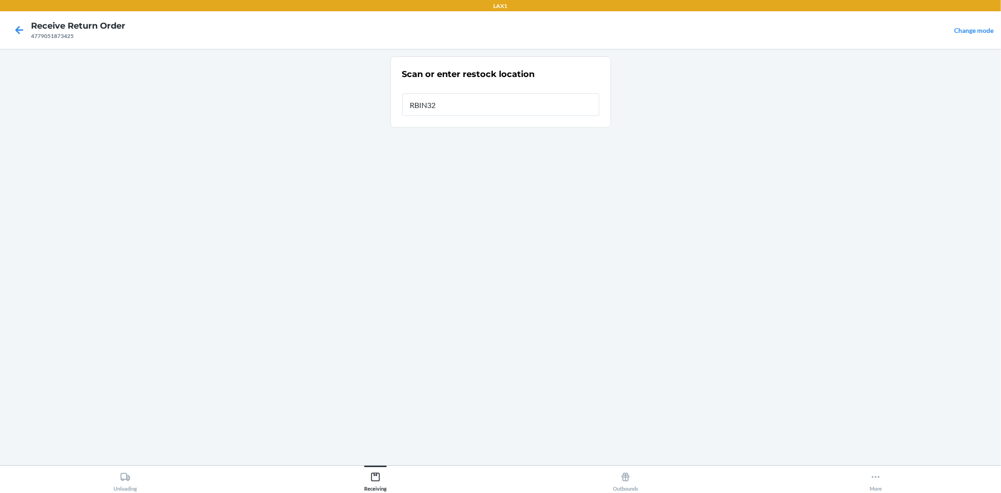
type input "RBIN321"
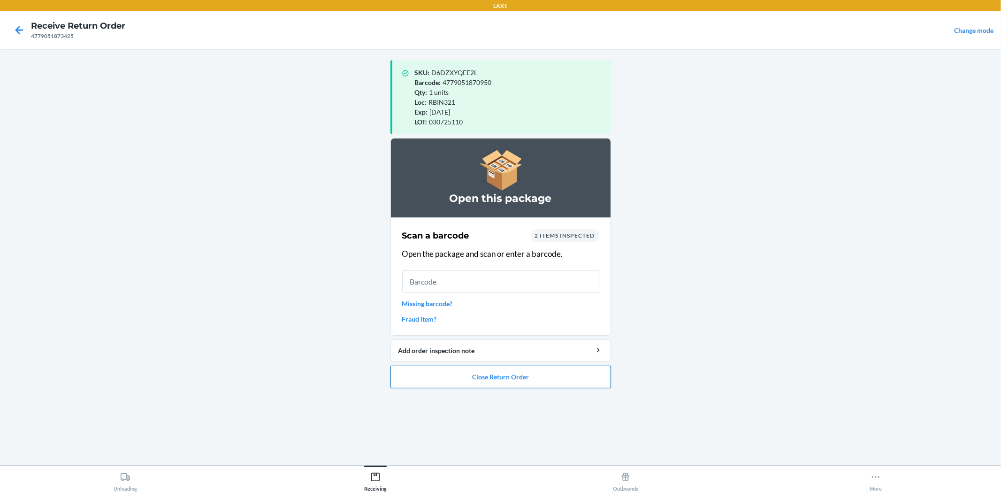
click at [538, 370] on button "Close Return Order" at bounding box center [501, 377] width 221 height 23
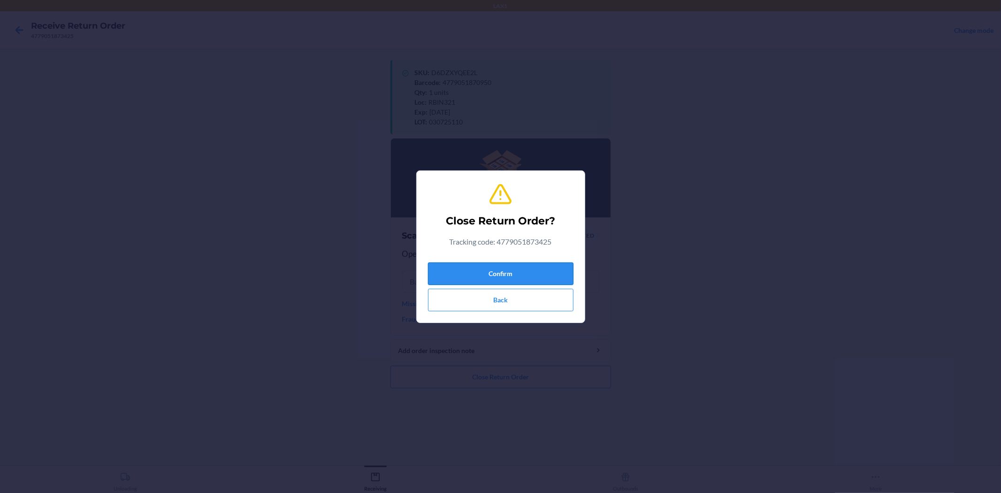
click at [522, 270] on button "Confirm" at bounding box center [501, 273] width 146 height 23
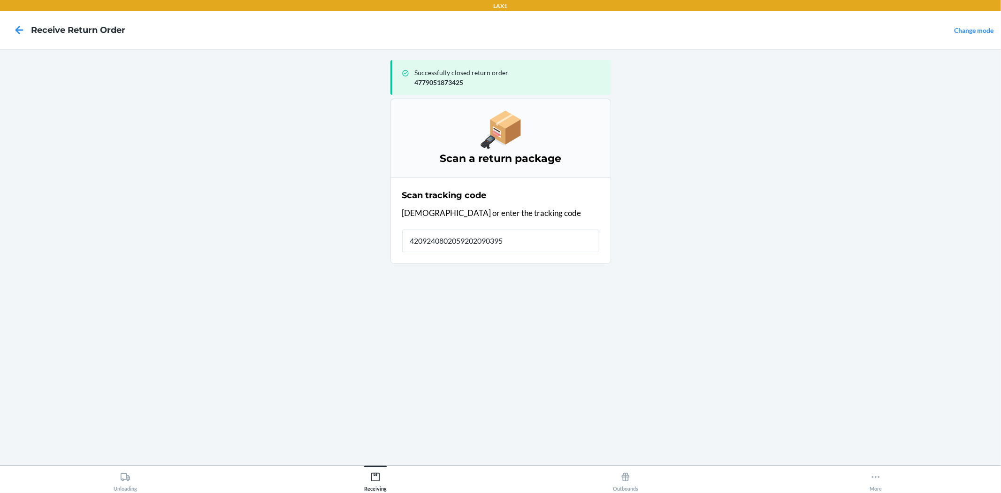
type input "42092408020592020903952"
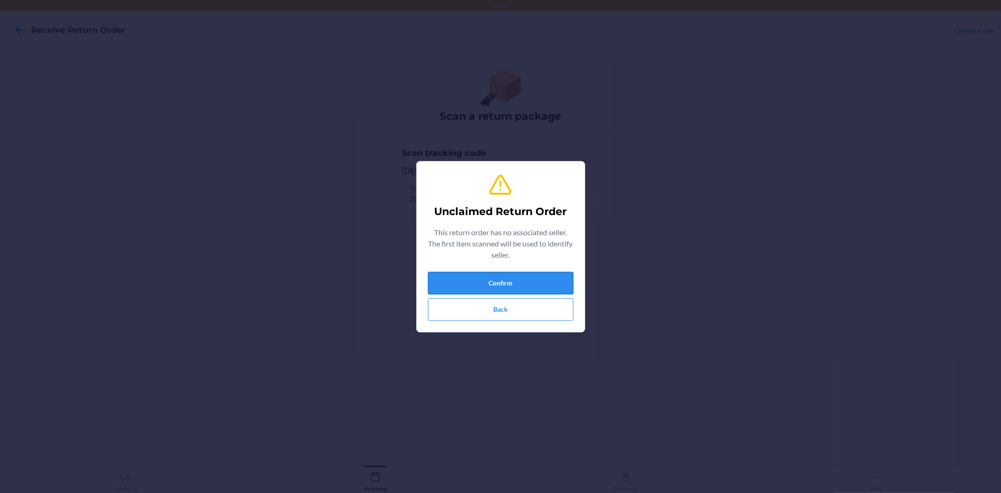
click at [527, 273] on button "Confirm" at bounding box center [501, 283] width 146 height 23
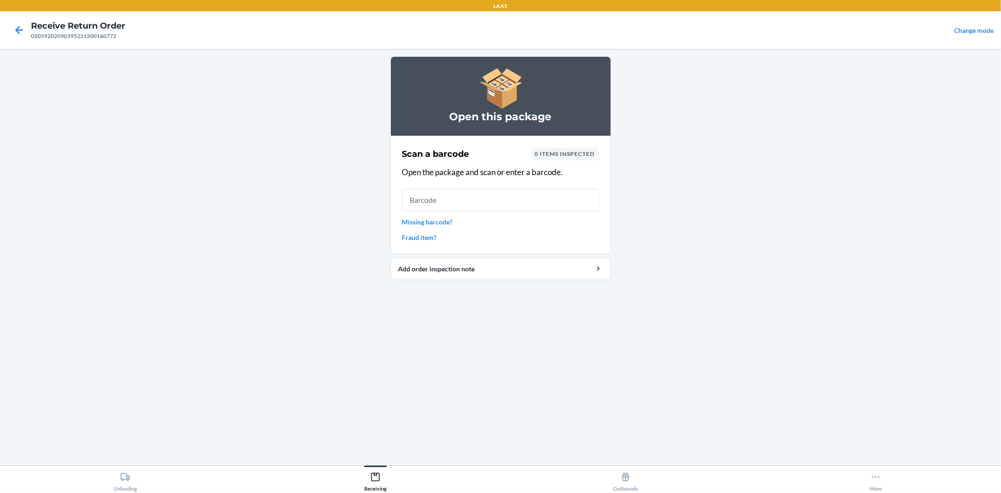
click at [542, 154] on span "0 items inspected" at bounding box center [565, 153] width 60 height 7
click at [449, 208] on input "text" at bounding box center [500, 200] width 197 height 23
drag, startPoint x: 459, startPoint y: 206, endPoint x: 492, endPoint y: 195, distance: 34.1
click at [471, 200] on input "text" at bounding box center [500, 200] width 197 height 23
click at [445, 217] on link "Missing barcode?" at bounding box center [500, 222] width 197 height 10
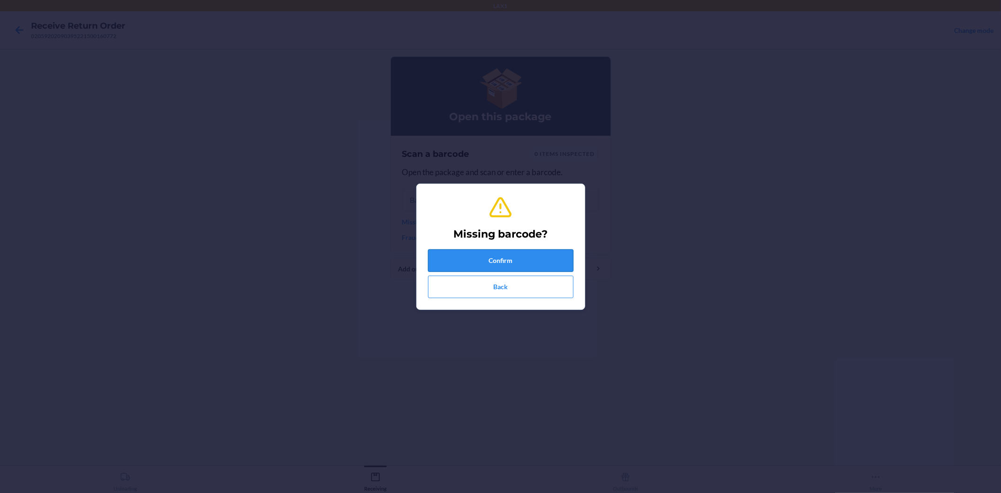
click at [473, 255] on button "Confirm" at bounding box center [501, 260] width 146 height 23
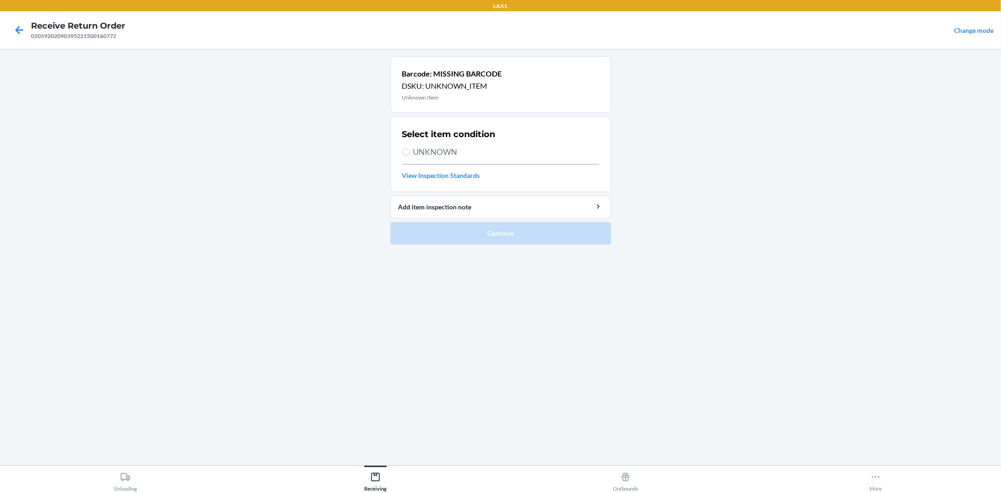
click at [429, 151] on span "UNKNOWN" at bounding box center [507, 152] width 186 height 12
click at [410, 151] on input "UNKNOWN" at bounding box center [406, 152] width 8 height 8
radio input "true"
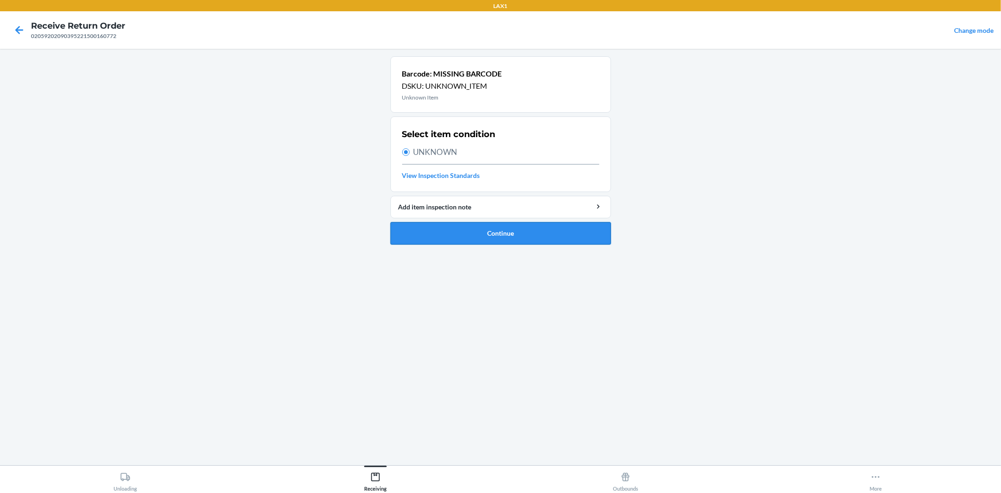
click at [482, 235] on button "Continue" at bounding box center [501, 233] width 221 height 23
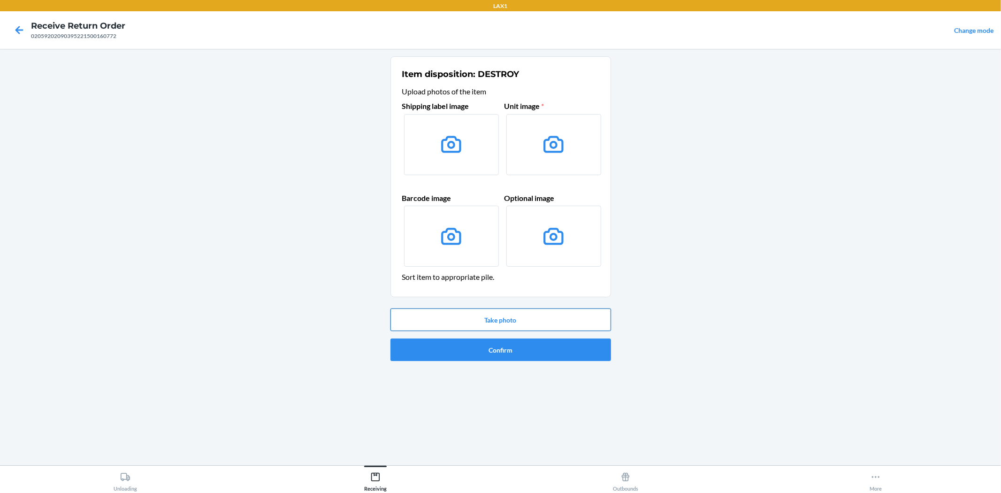
click at [508, 319] on button "Take photo" at bounding box center [501, 319] width 221 height 23
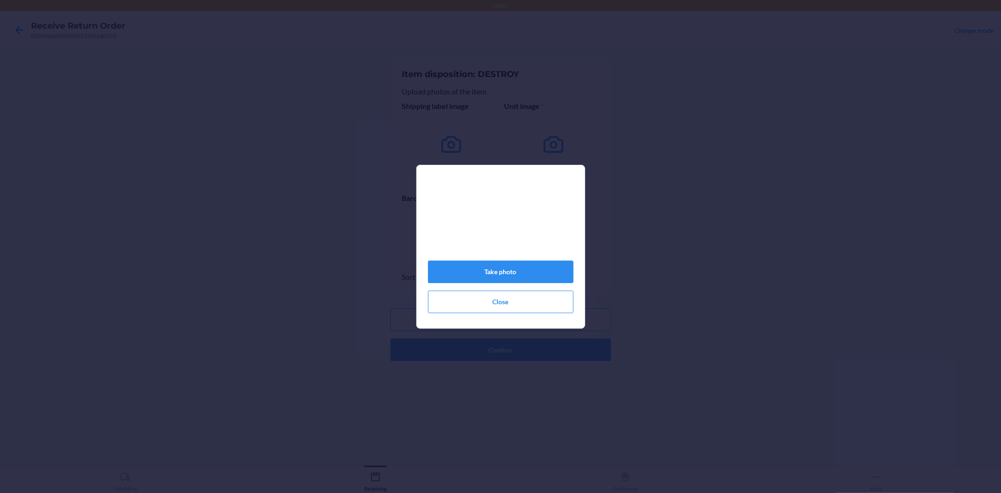
click at [489, 263] on div "Take photo Close" at bounding box center [501, 250] width 146 height 133
click at [495, 278] on button "Take photo" at bounding box center [501, 272] width 146 height 23
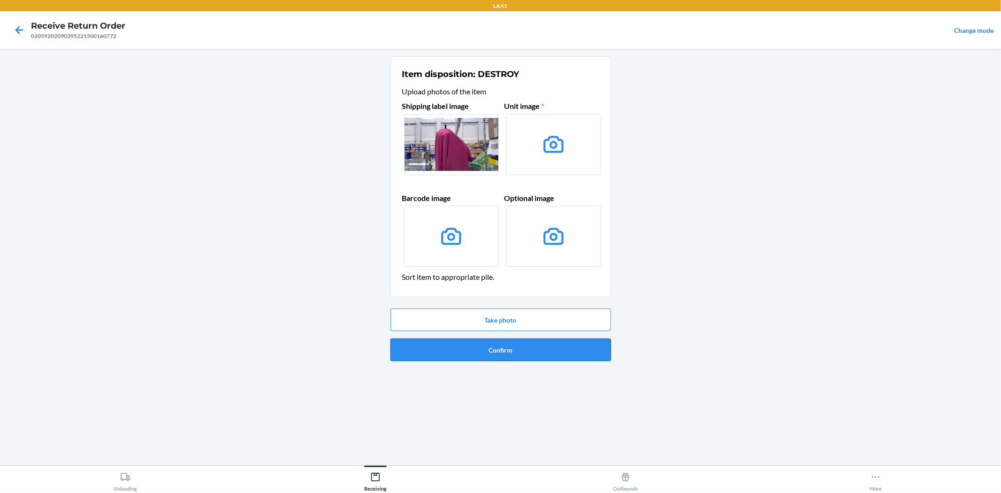
click at [498, 346] on button "Confirm" at bounding box center [501, 350] width 221 height 23
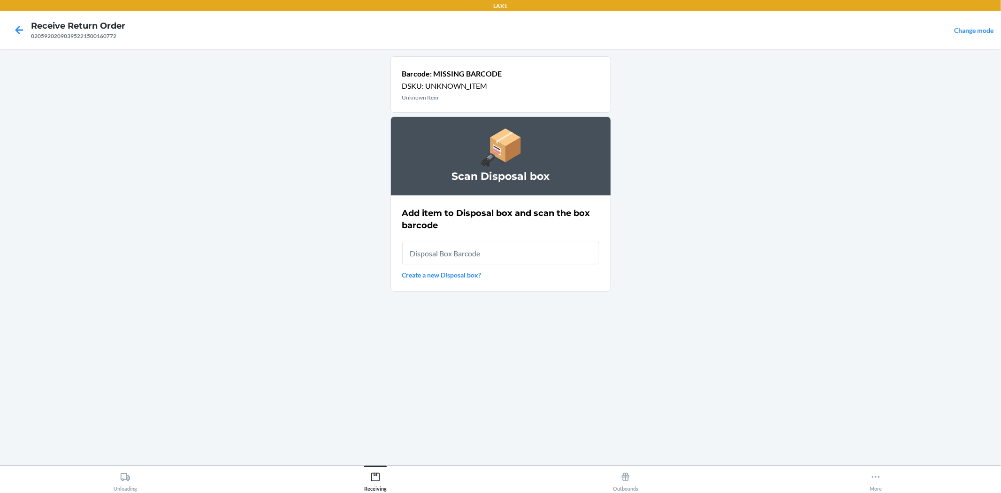
click at [485, 258] on input "text" at bounding box center [500, 253] width 197 height 23
type input "RB0000019D0"
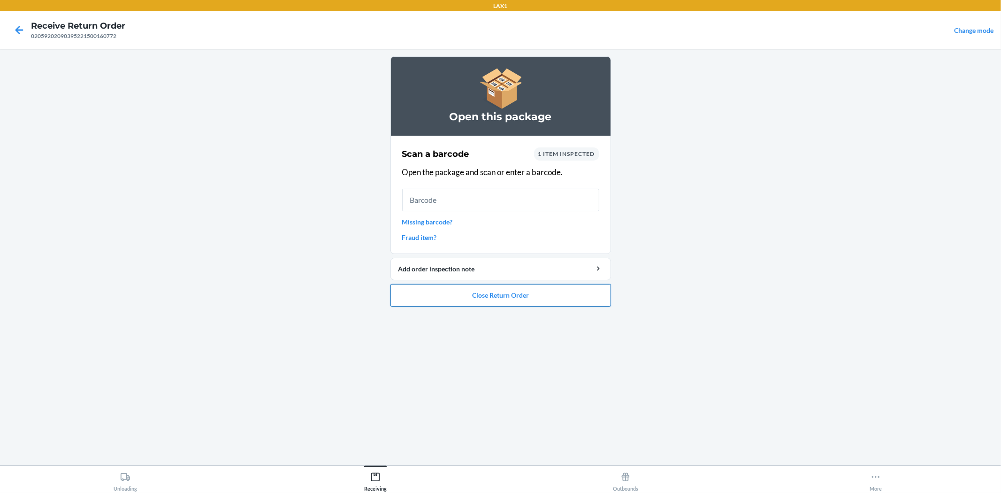
click at [562, 294] on button "Close Return Order" at bounding box center [501, 295] width 221 height 23
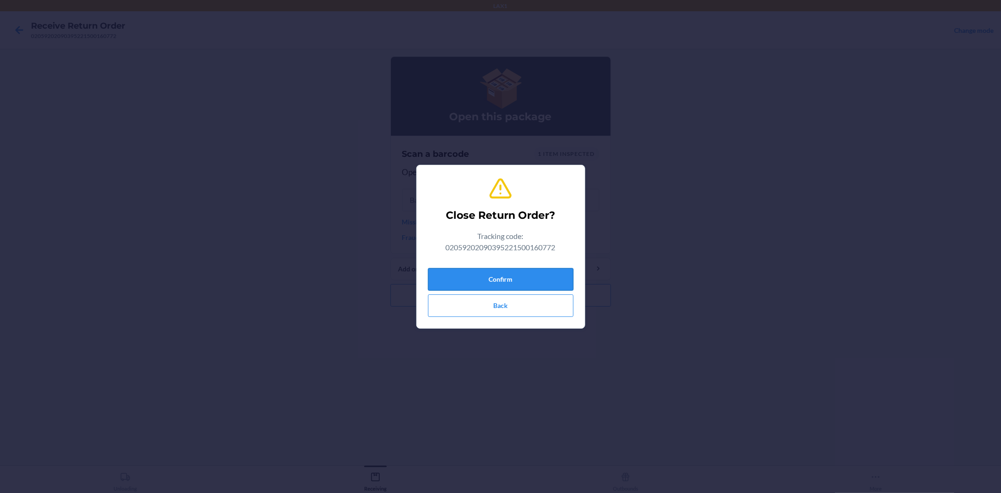
click at [540, 279] on button "Confirm" at bounding box center [501, 279] width 146 height 23
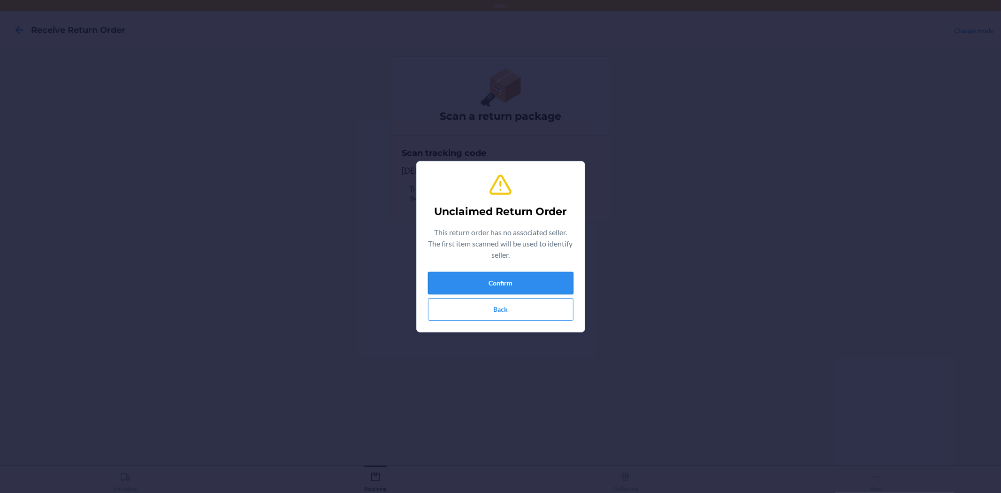
click at [546, 285] on button "Confirm" at bounding box center [501, 283] width 146 height 23
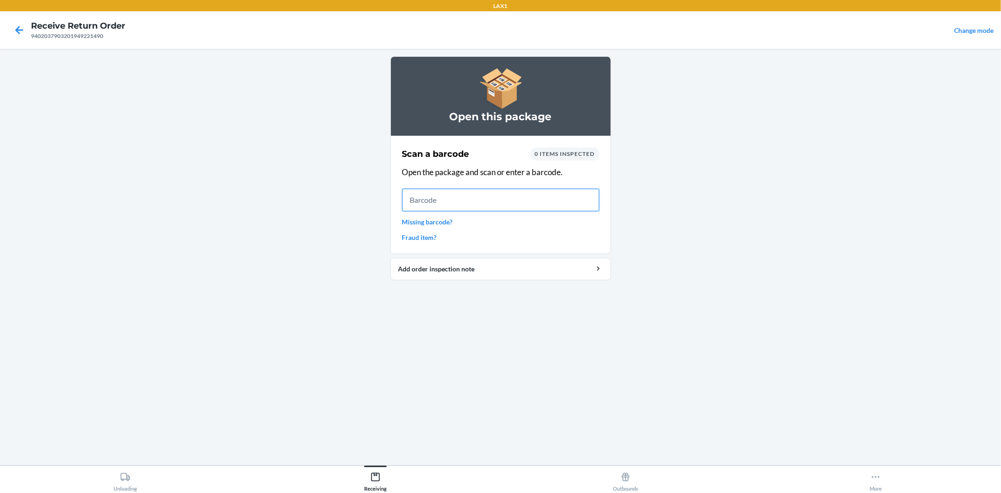
click at [506, 200] on input "text" at bounding box center [500, 200] width 197 height 23
click at [20, 31] on icon at bounding box center [19, 30] width 16 height 16
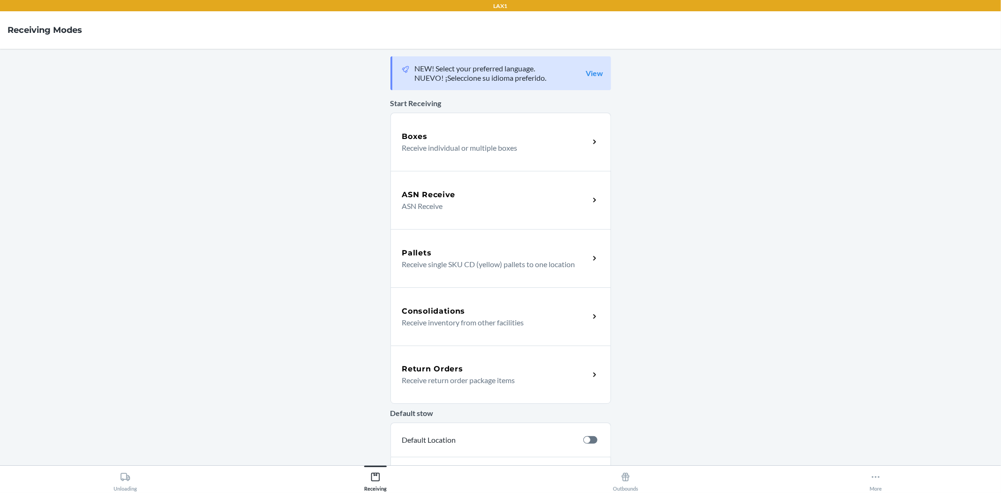
drag, startPoint x: 506, startPoint y: 372, endPoint x: 523, endPoint y: 278, distance: 95.4
click at [506, 371] on div "Return Orders" at bounding box center [495, 368] width 187 height 11
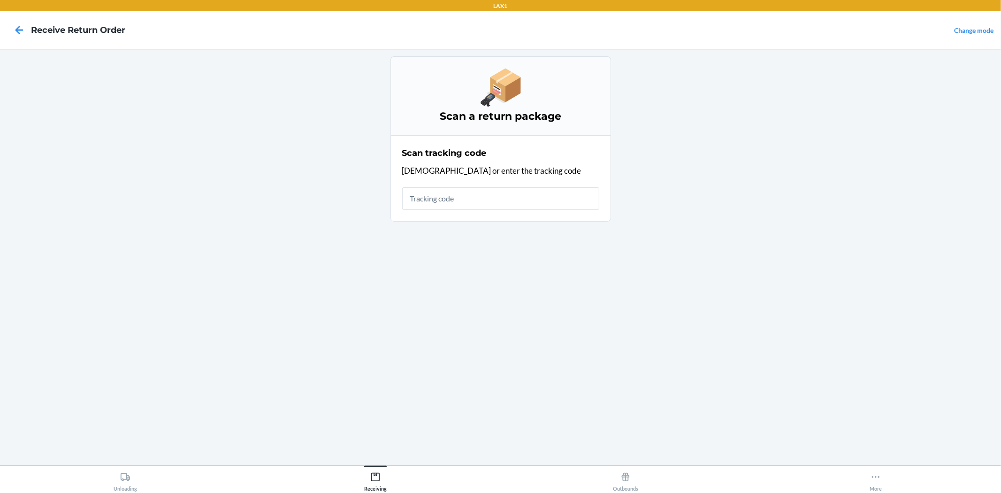
click at [545, 191] on input "text" at bounding box center [500, 198] width 197 height 23
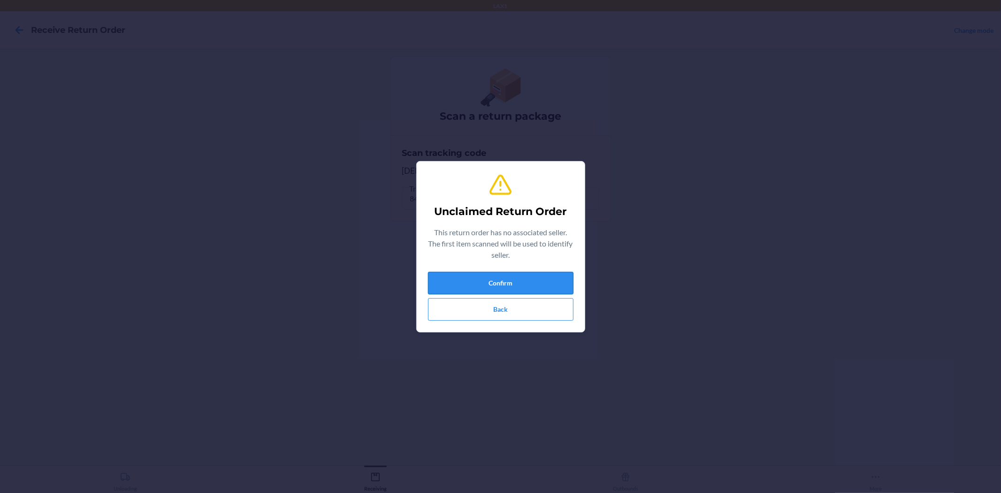
click at [533, 287] on button "Confirm" at bounding box center [501, 283] width 146 height 23
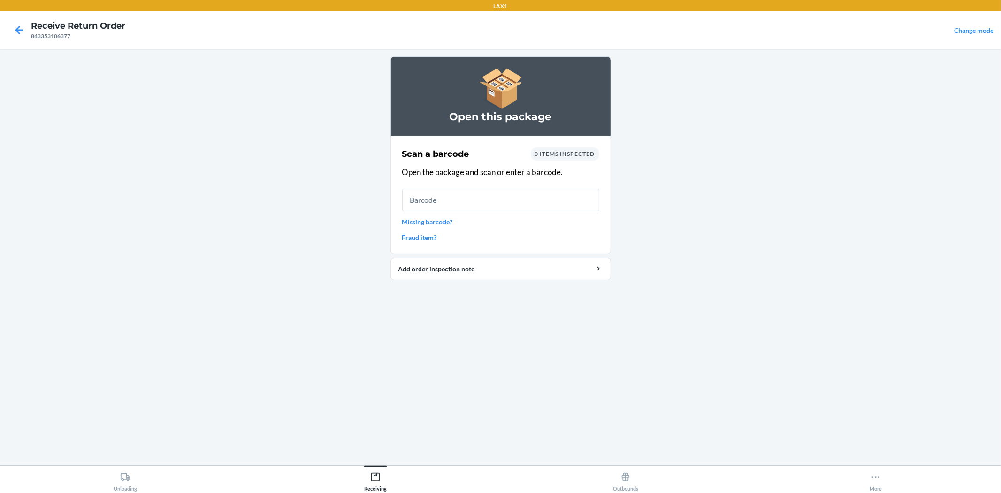
click at [515, 191] on input "text" at bounding box center [500, 200] width 197 height 23
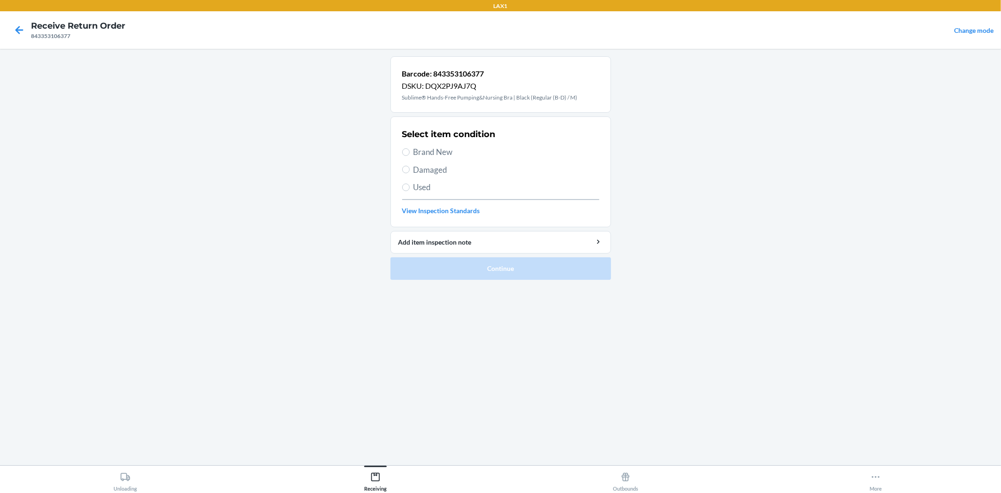
click at [425, 149] on span "Brand New" at bounding box center [507, 152] width 186 height 12
click at [410, 149] on input "Brand New" at bounding box center [406, 152] width 8 height 8
radio input "true"
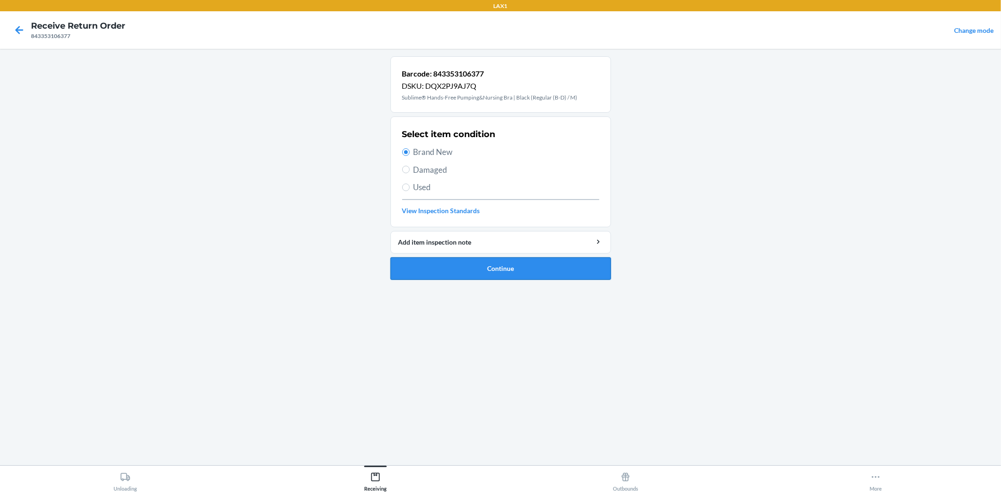
click at [497, 273] on button "Continue" at bounding box center [501, 268] width 221 height 23
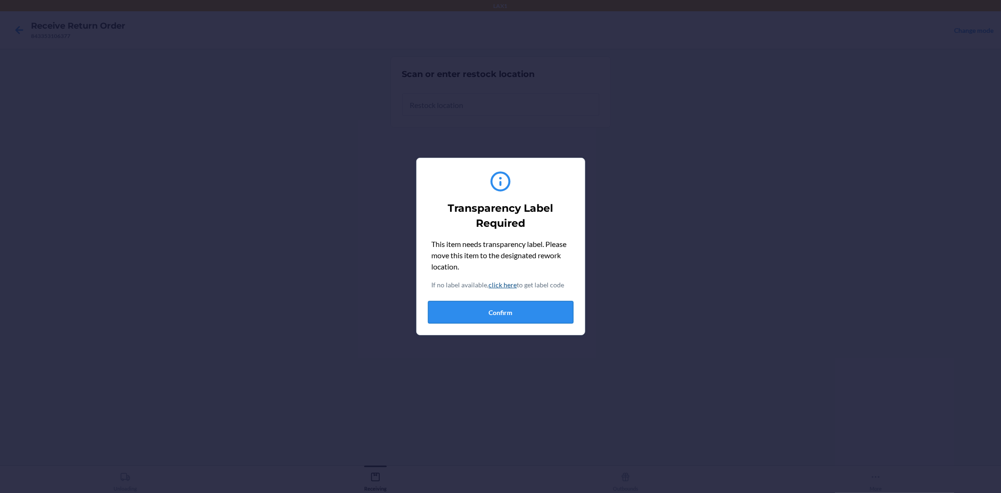
click at [519, 311] on button "Confirm" at bounding box center [501, 312] width 146 height 23
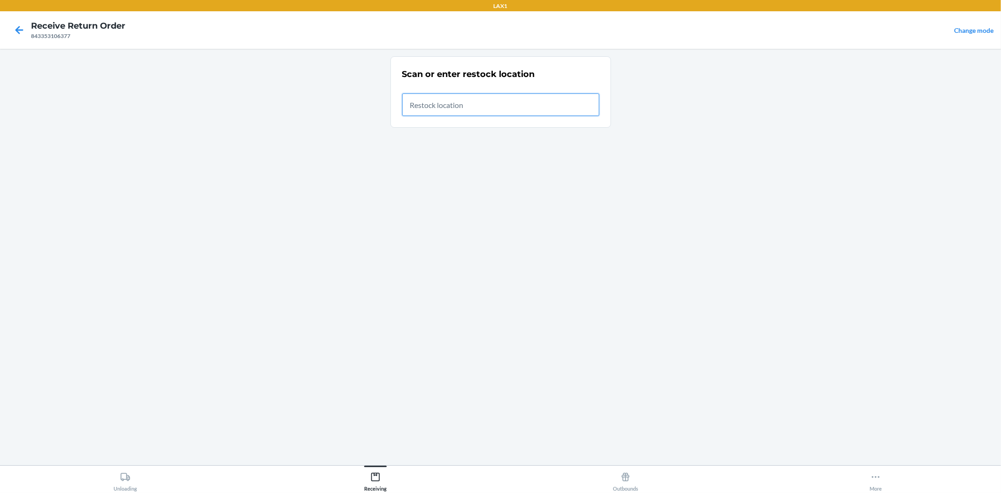
drag, startPoint x: 490, startPoint y: 105, endPoint x: 505, endPoint y: 88, distance: 22.6
click at [501, 94] on input "text" at bounding box center [500, 104] width 197 height 23
type input "RTCART010"
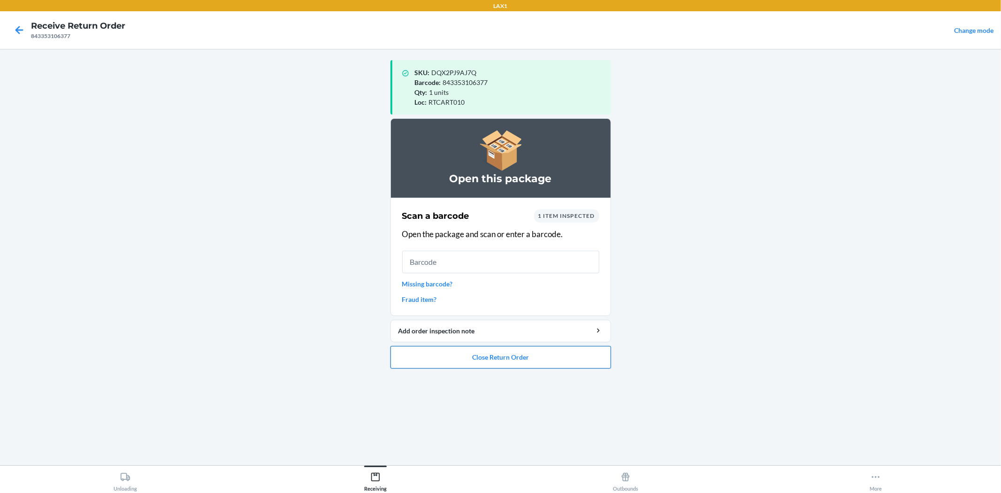
click at [562, 354] on button "Close Return Order" at bounding box center [501, 357] width 221 height 23
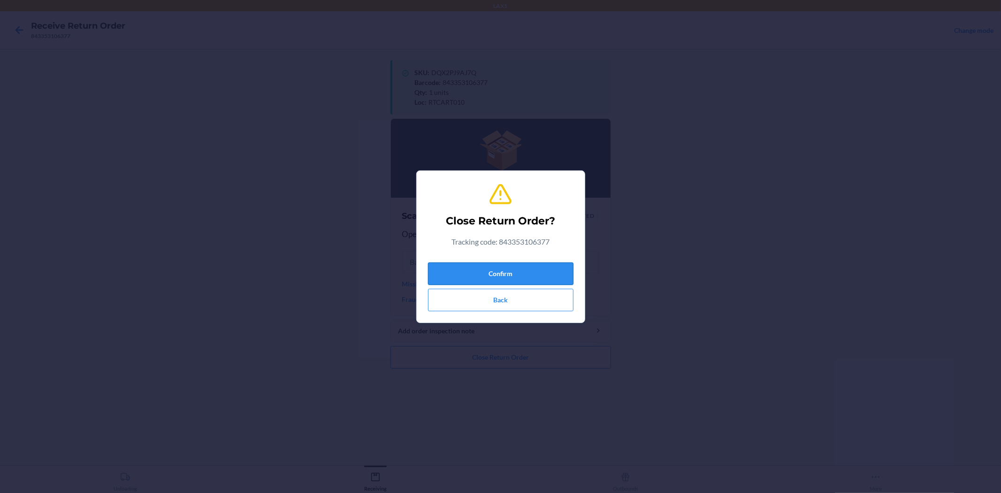
click at [559, 281] on button "Confirm" at bounding box center [501, 273] width 146 height 23
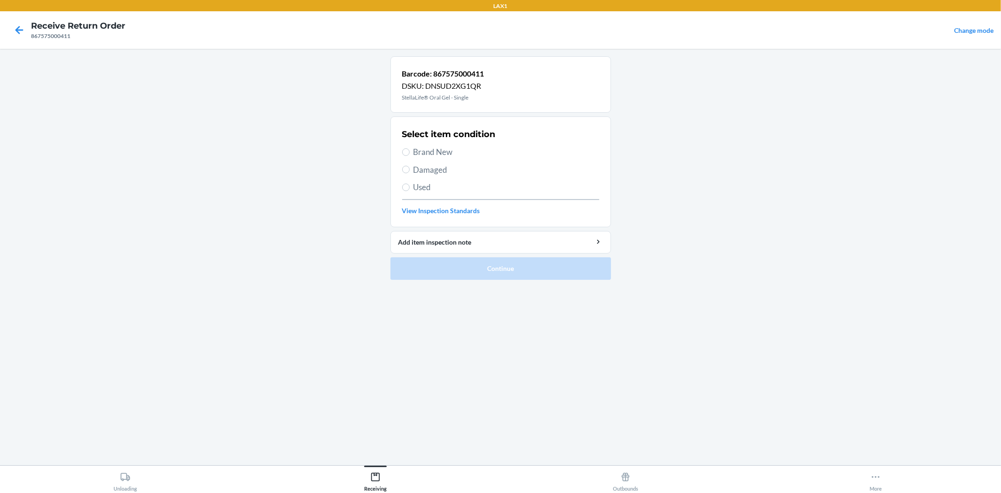
drag, startPoint x: 415, startPoint y: 153, endPoint x: 433, endPoint y: 175, distance: 29.3
click at [415, 153] on span "Brand New" at bounding box center [507, 152] width 186 height 12
click at [410, 153] on input "Brand New" at bounding box center [406, 152] width 8 height 8
radio input "true"
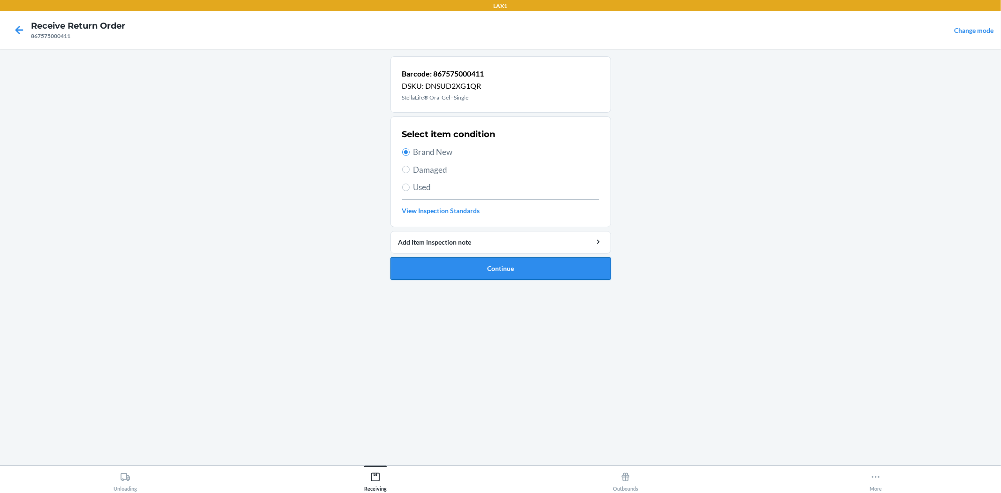
click at [496, 269] on button "Continue" at bounding box center [501, 268] width 221 height 23
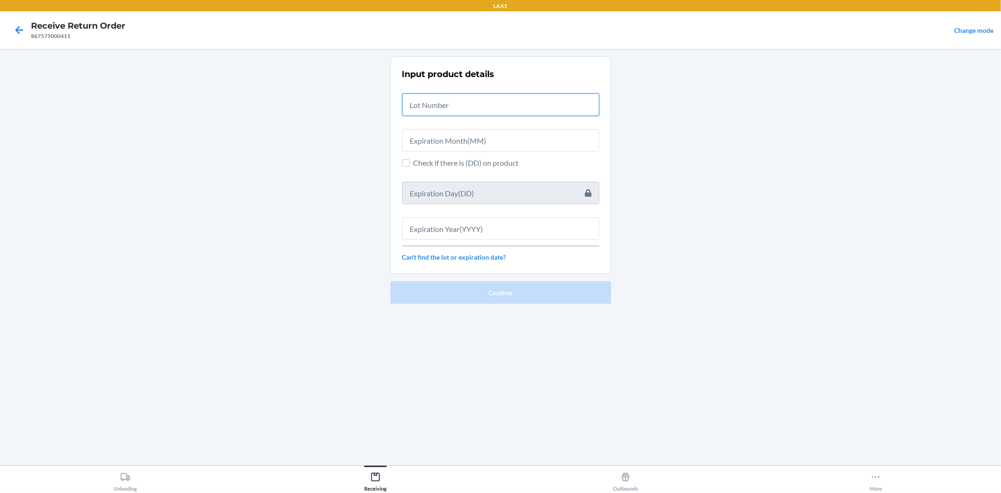
drag, startPoint x: 534, startPoint y: 113, endPoint x: 563, endPoint y: 109, distance: 29.3
click at [548, 113] on input "text" at bounding box center [500, 104] width 197 height 23
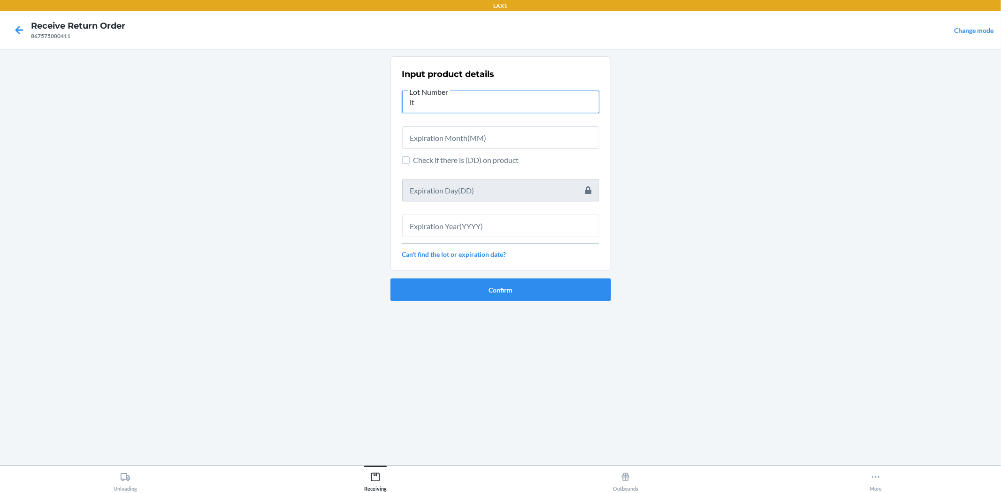
type input "l"
click at [564, 109] on input "lt2605x5" at bounding box center [500, 102] width 197 height 23
type input "lt2605x5"
click at [556, 134] on input "text" at bounding box center [500, 137] width 197 height 23
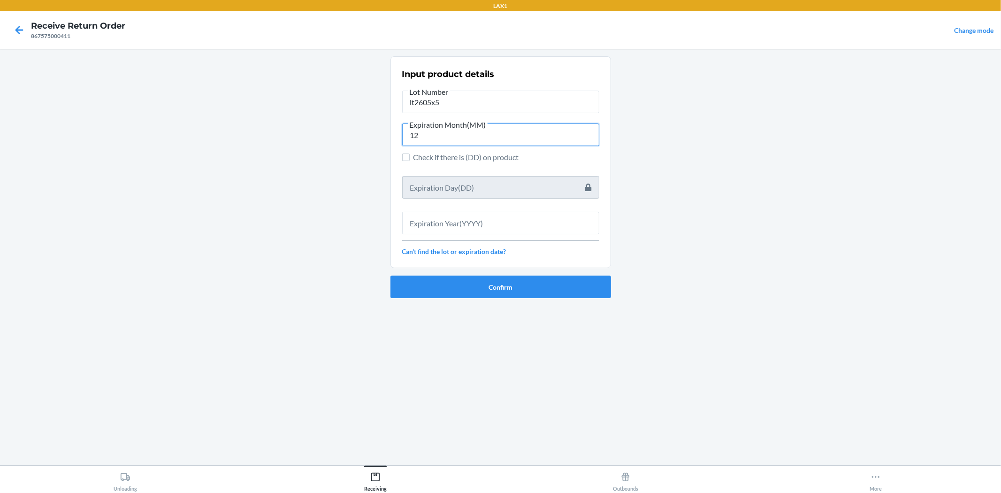
type input "12"
click at [523, 222] on input "text" at bounding box center [500, 223] width 197 height 23
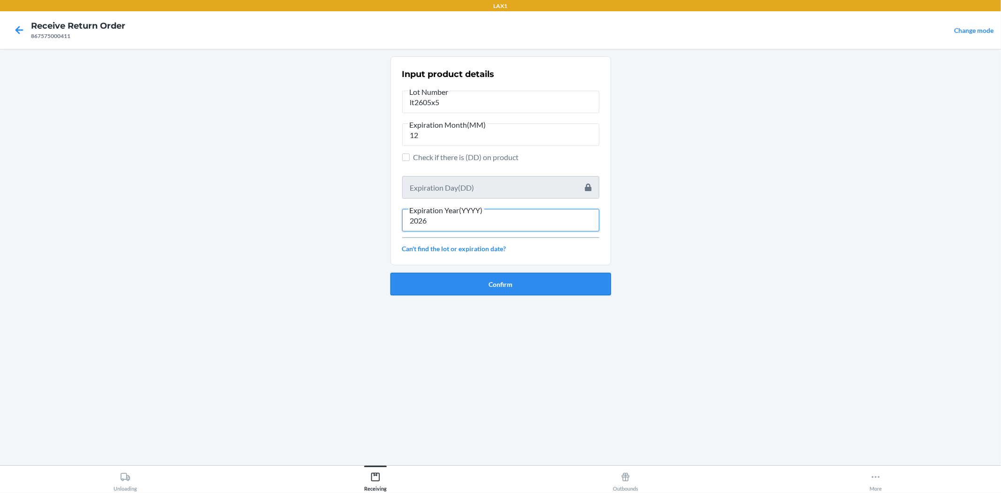
type input "2026"
click at [511, 290] on button "Confirm" at bounding box center [501, 284] width 221 height 23
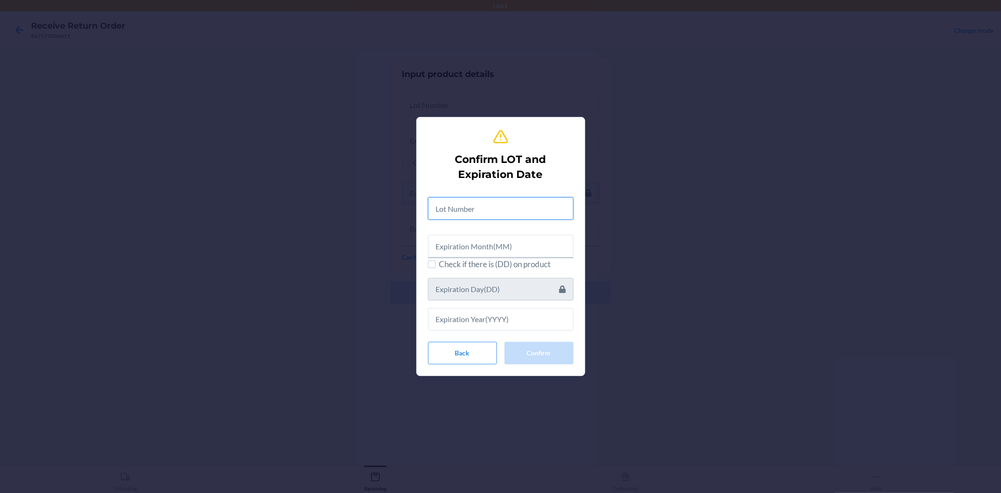
click at [479, 203] on input "text" at bounding box center [501, 208] width 146 height 23
type input "lt2605x5"
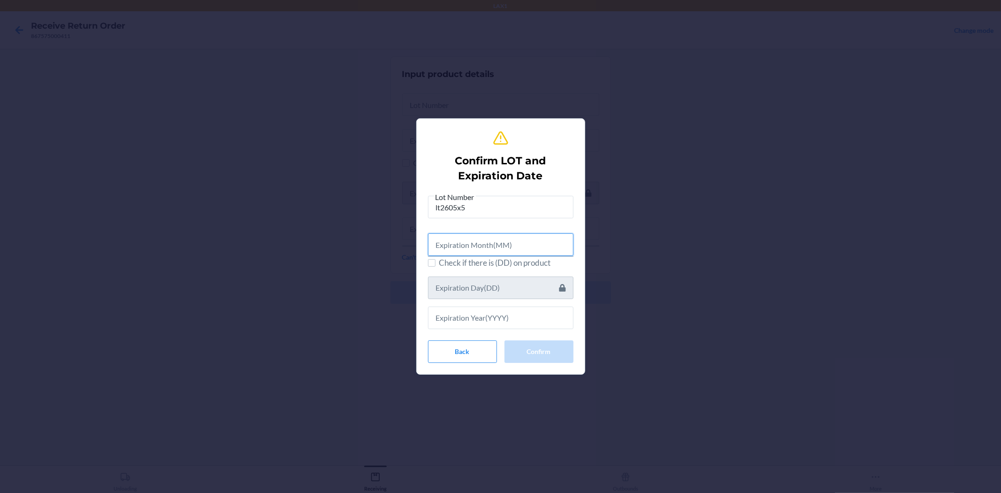
click at [493, 250] on input "text" at bounding box center [501, 244] width 146 height 23
type input "12"
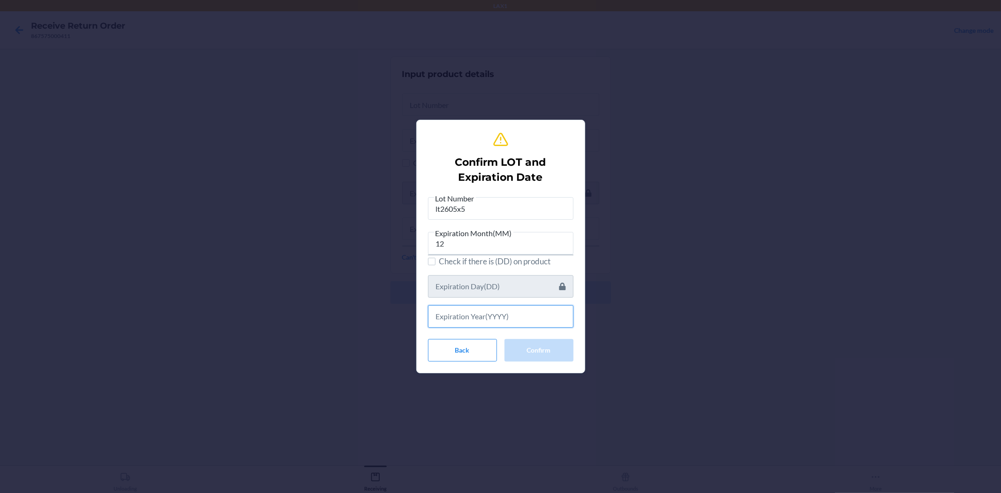
click at [480, 317] on input "text" at bounding box center [501, 316] width 146 height 23
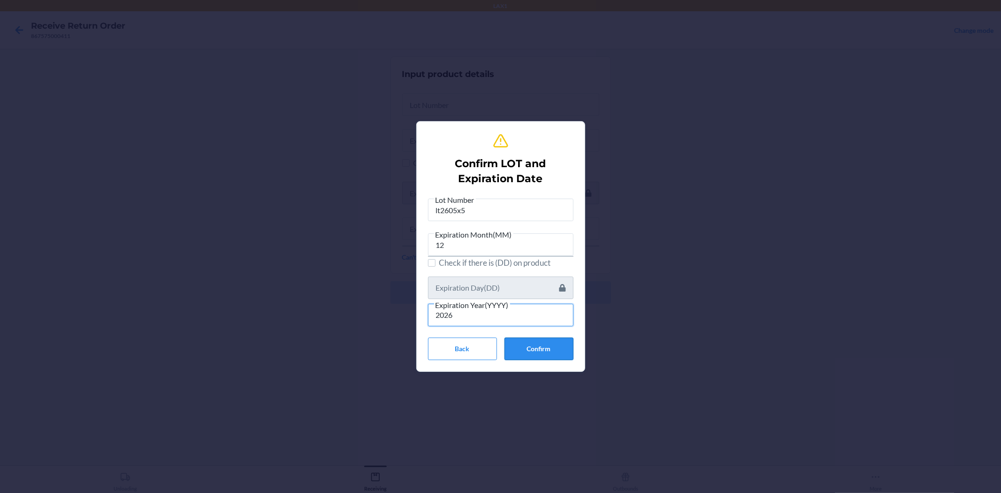
type input "2026"
click at [536, 340] on button "Confirm" at bounding box center [539, 349] width 69 height 23
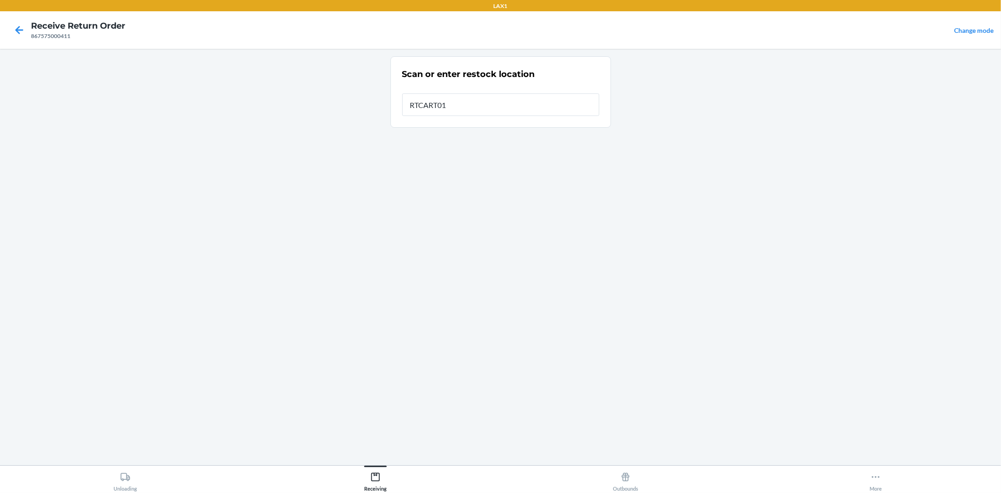
type input "RTCART010"
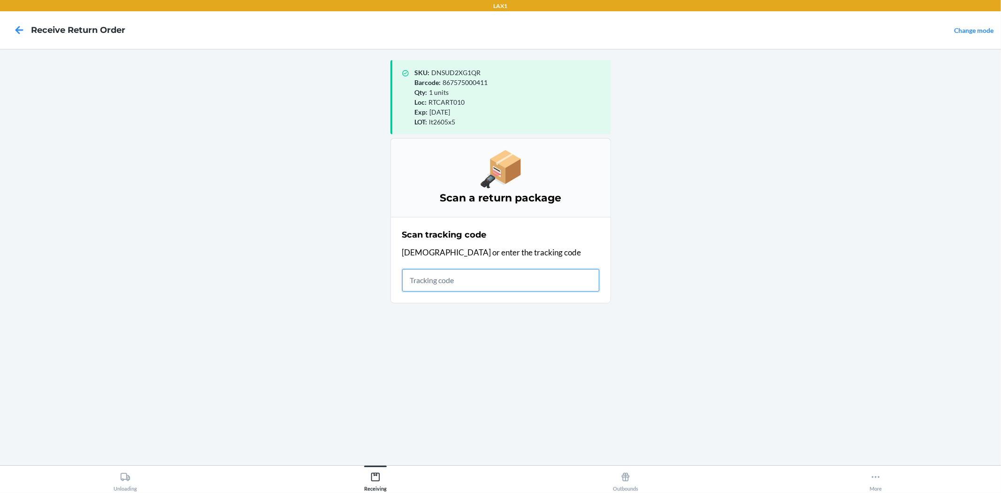
drag, startPoint x: 461, startPoint y: 288, endPoint x: 456, endPoint y: 275, distance: 14.0
click at [458, 282] on input "text" at bounding box center [500, 280] width 197 height 23
type input "4209240894346362083"
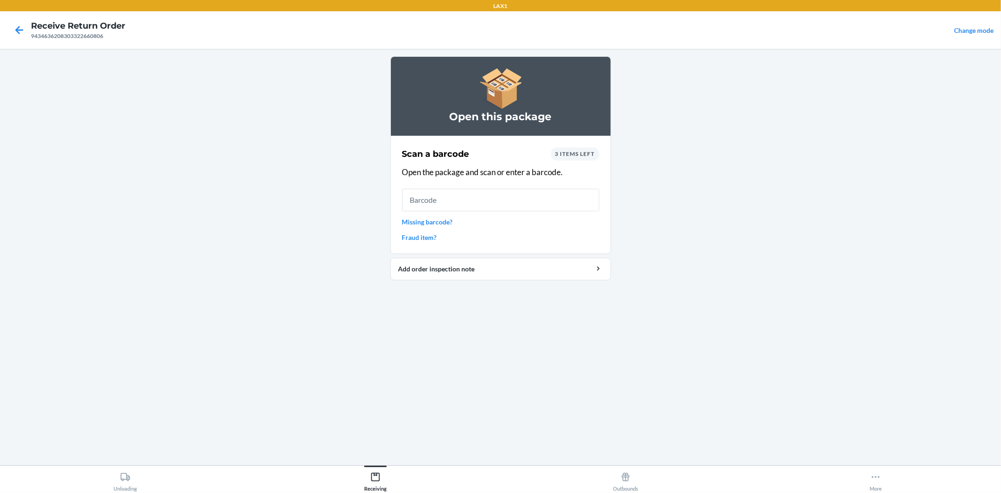
click at [555, 154] on span "3 items left" at bounding box center [575, 153] width 40 height 7
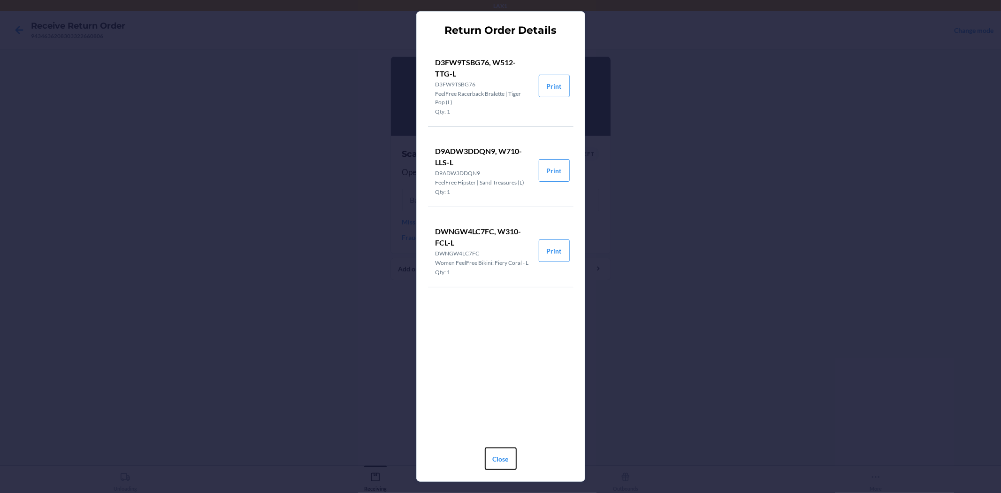
drag, startPoint x: 505, startPoint y: 460, endPoint x: 509, endPoint y: 448, distance: 12.9
click at [508, 455] on button "Close" at bounding box center [501, 458] width 32 height 23
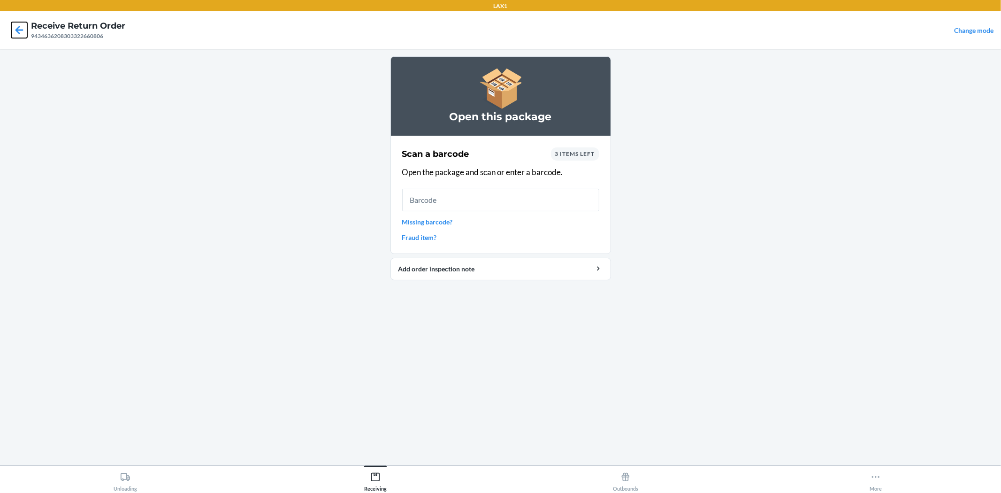
click at [15, 30] on icon at bounding box center [19, 30] width 16 height 16
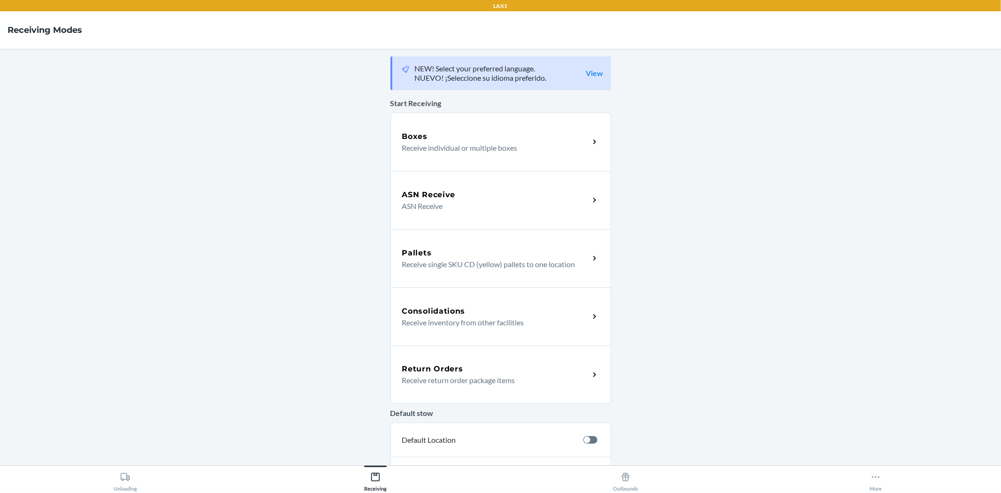
click at [492, 386] on div "Return Orders Receive return order package items" at bounding box center [501, 375] width 221 height 58
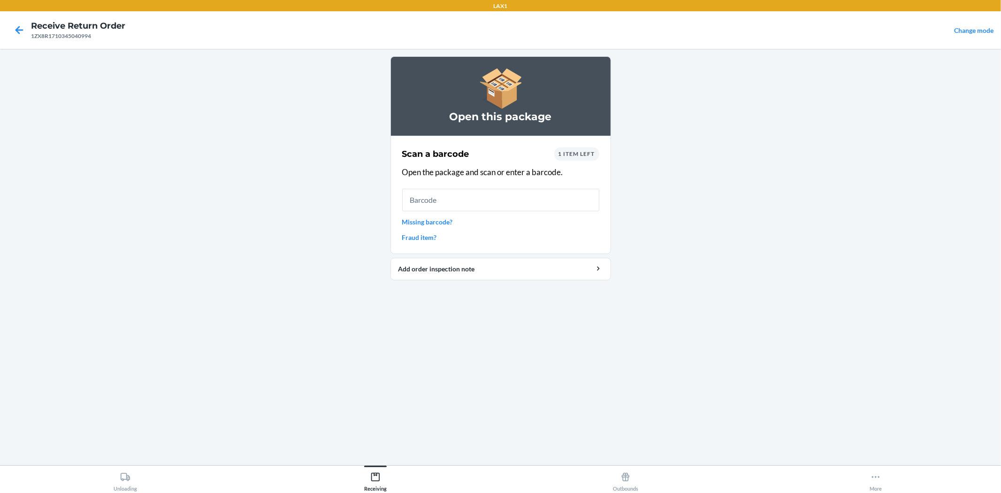
click at [570, 149] on div "1 item left" at bounding box center [576, 153] width 45 height 13
